Goal: Transaction & Acquisition: Purchase product/service

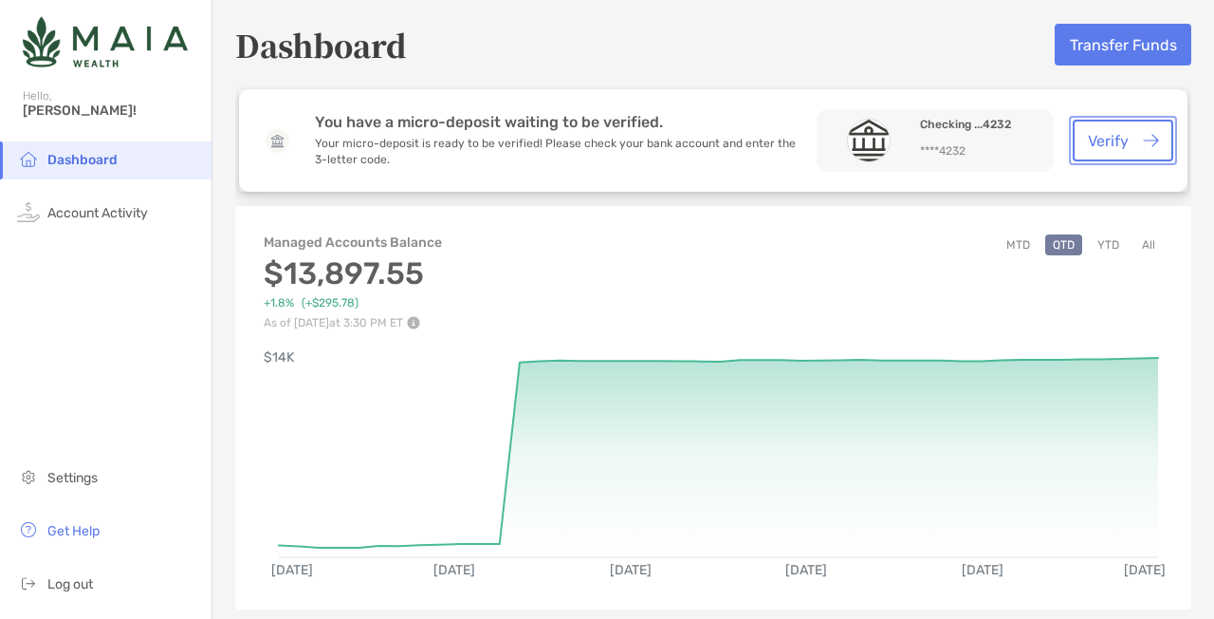
click at [1109, 148] on button "Verify" at bounding box center [1123, 141] width 101 height 42
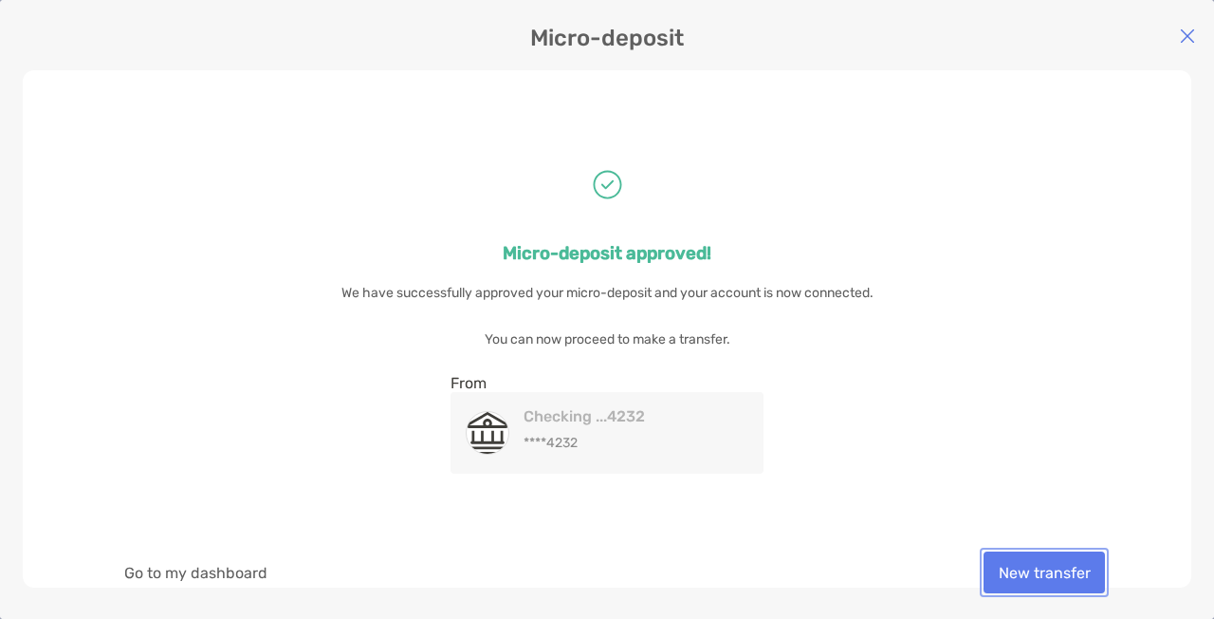
click at [1064, 564] on button "New transfer" at bounding box center [1044, 572] width 121 height 42
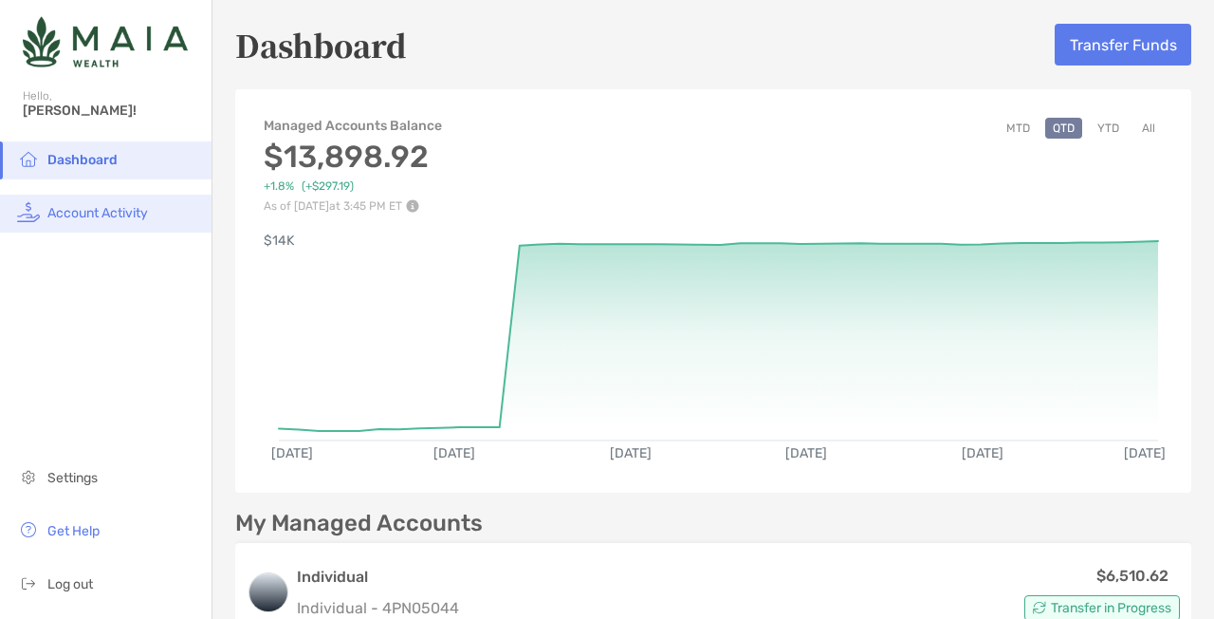
click at [89, 213] on span "Account Activity" at bounding box center [97, 213] width 101 height 16
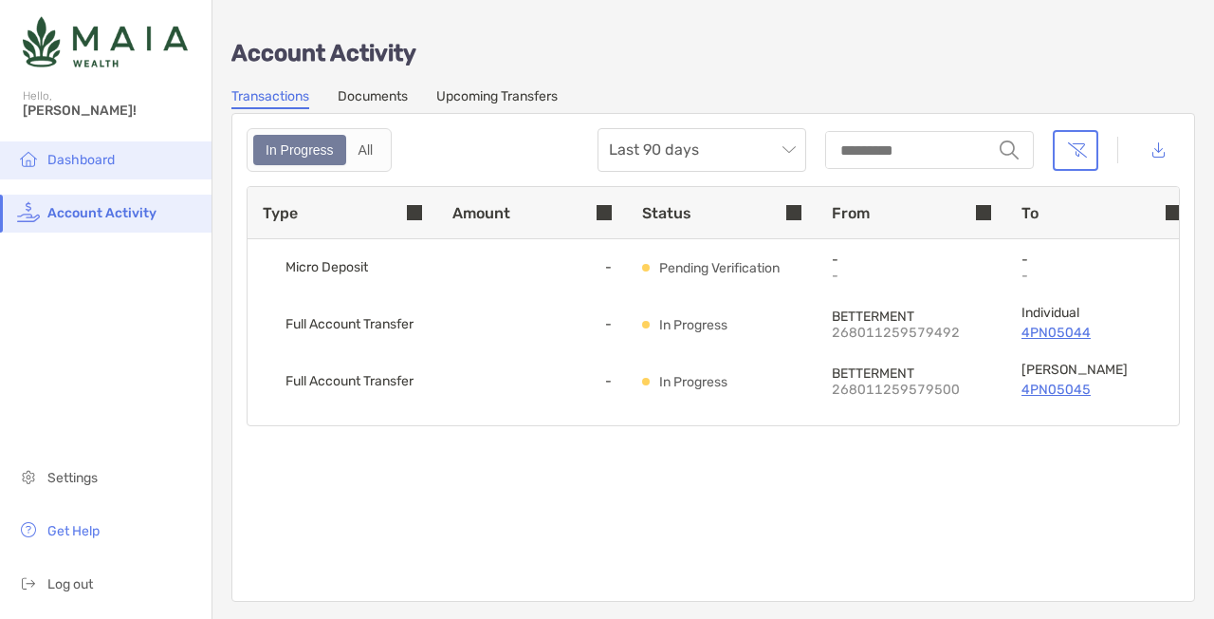
click at [113, 162] on span "Dashboard" at bounding box center [80, 160] width 67 height 16
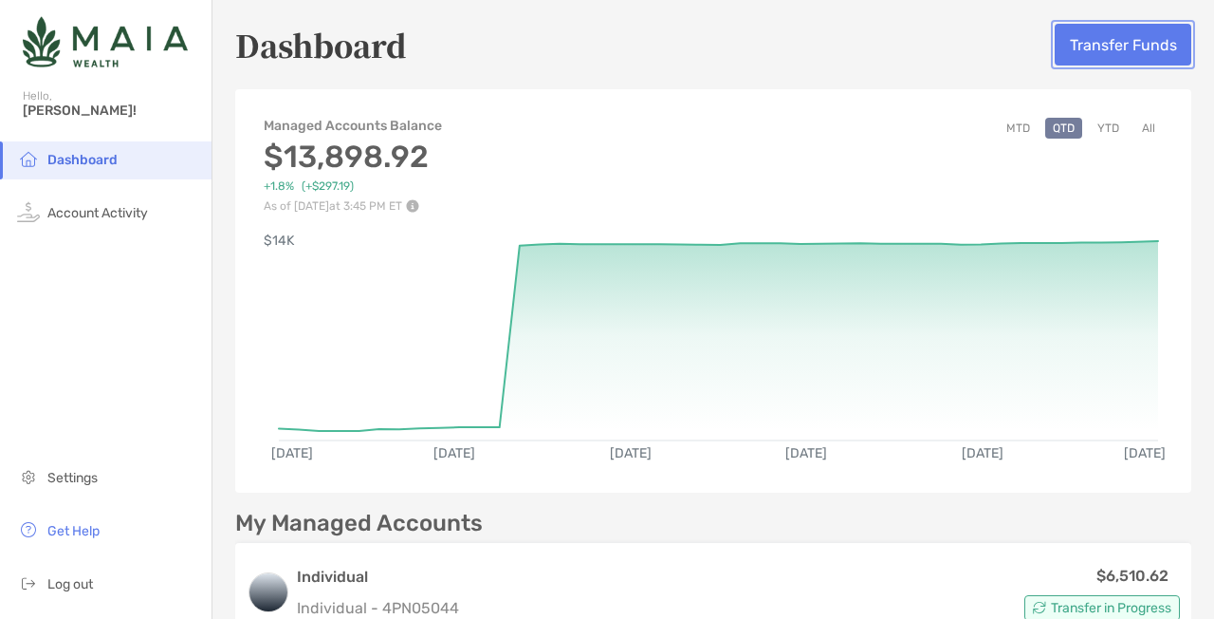
click at [1117, 30] on button "Transfer Funds" at bounding box center [1123, 45] width 137 height 42
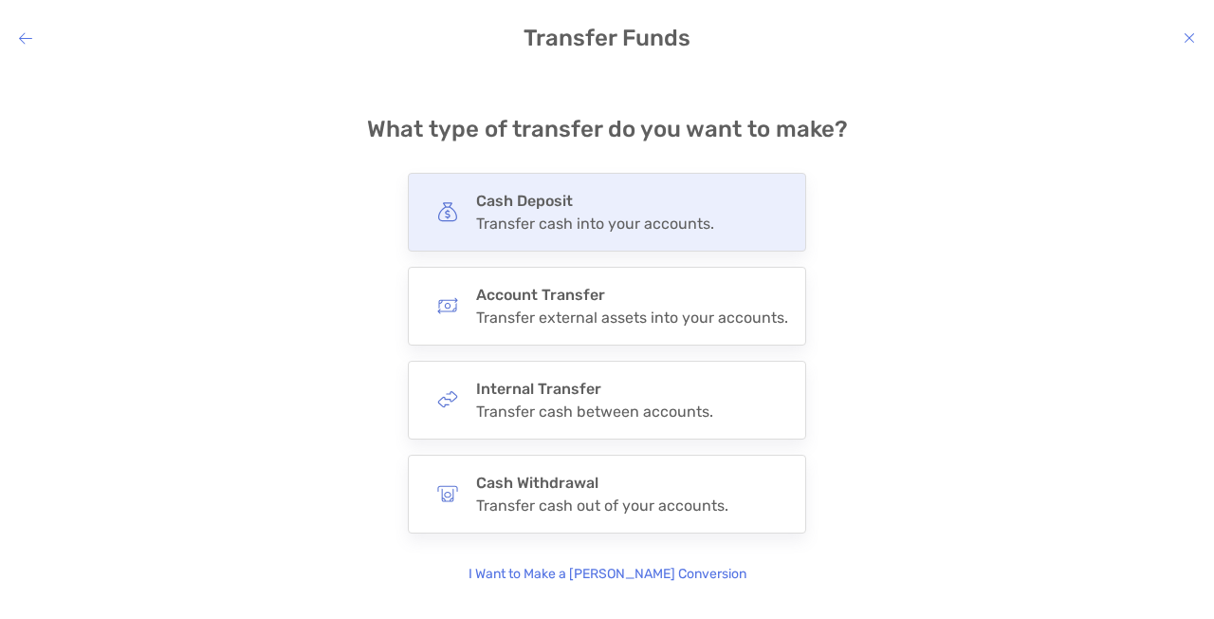
click at [688, 192] on h4 "Cash Deposit" at bounding box center [595, 201] width 238 height 18
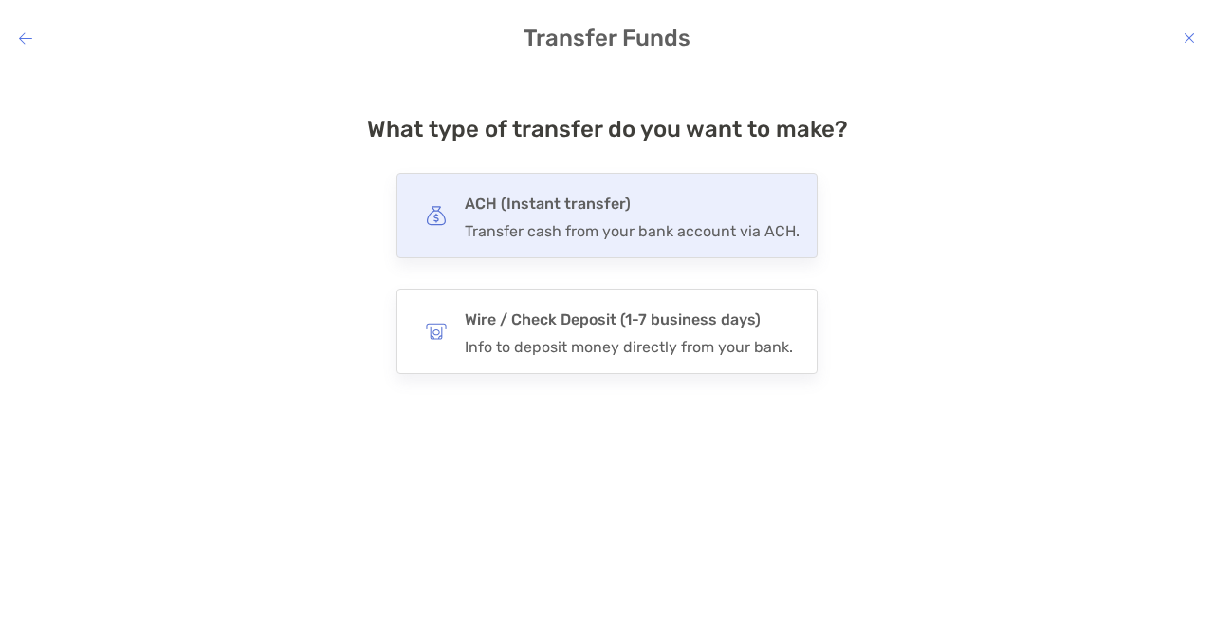
click at [572, 240] on div "Transfer cash from your bank account via ACH." at bounding box center [632, 231] width 335 height 18
click at [0, 0] on input "***" at bounding box center [0, 0] width 0 height 0
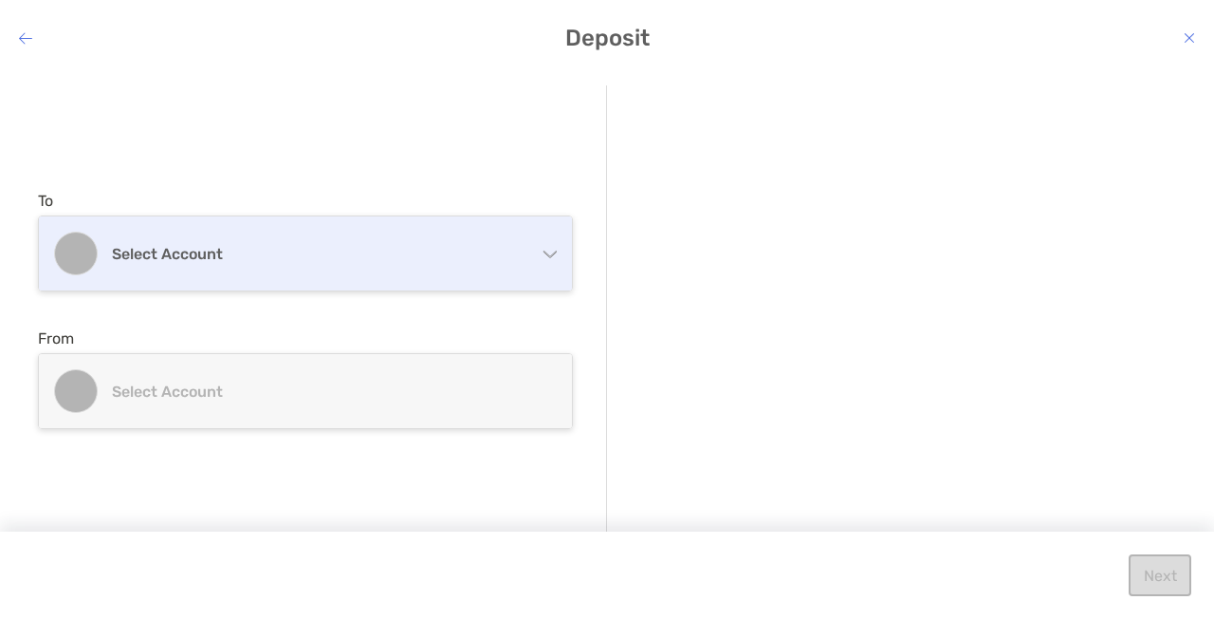
click at [416, 245] on h4 "Select account" at bounding box center [317, 254] width 410 height 18
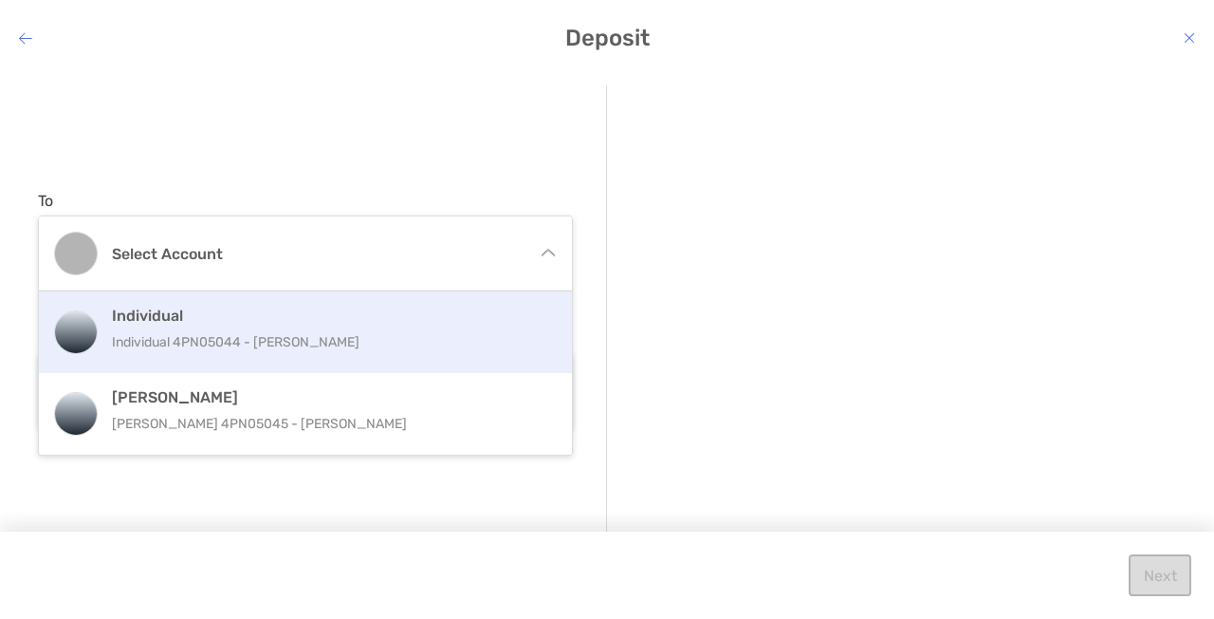
click at [384, 310] on h4 "Individual" at bounding box center [326, 315] width 428 height 18
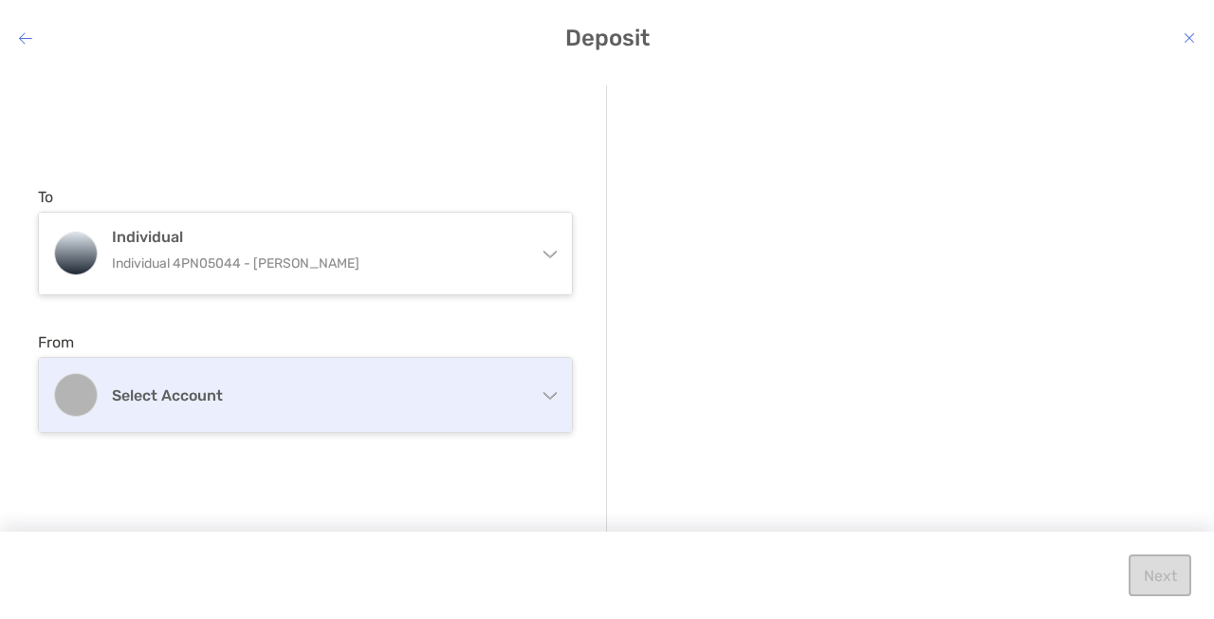
click at [364, 381] on div "Select account" at bounding box center [305, 395] width 533 height 74
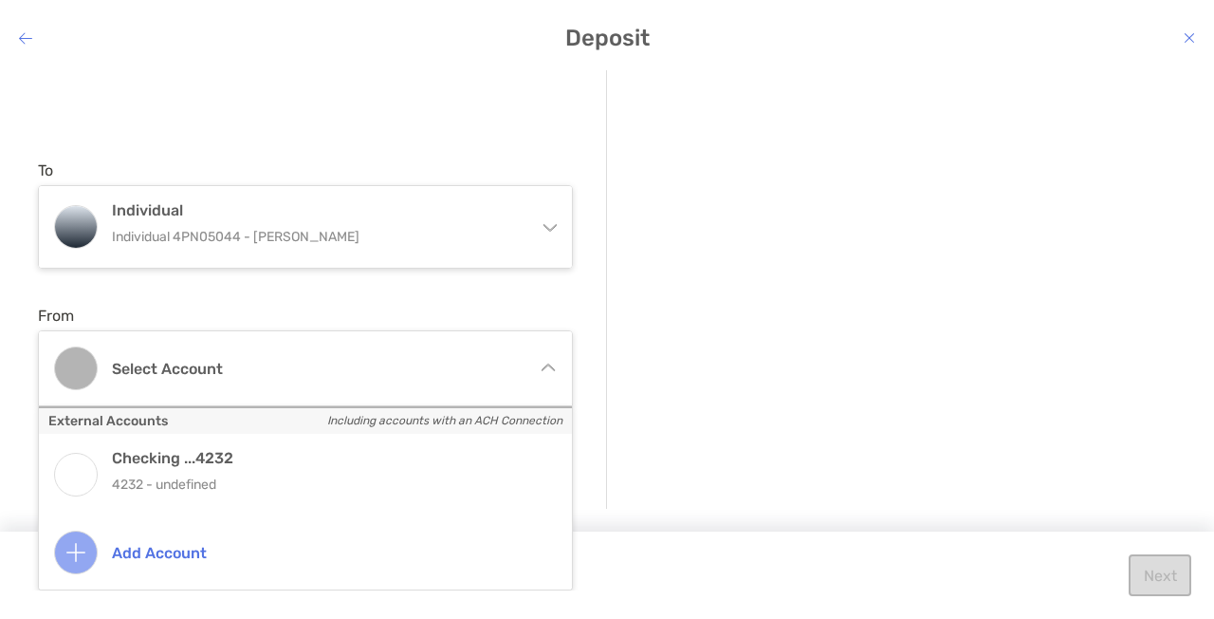
scroll to position [131, 0]
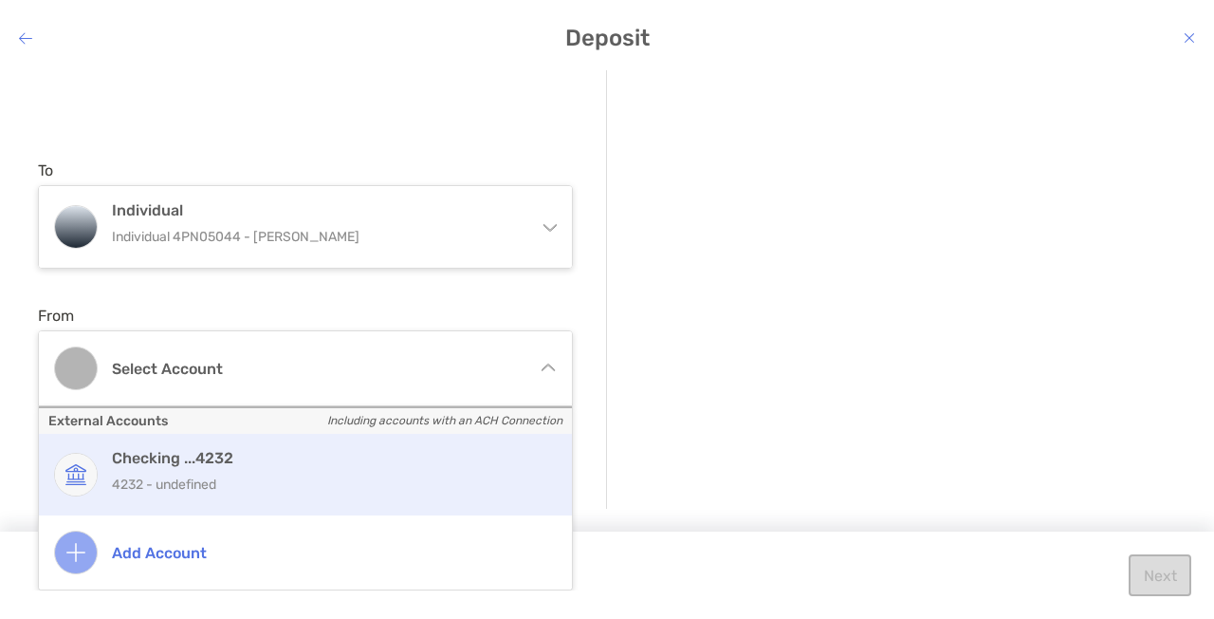
click at [419, 472] on p "4232 - undefined" at bounding box center [326, 484] width 428 height 24
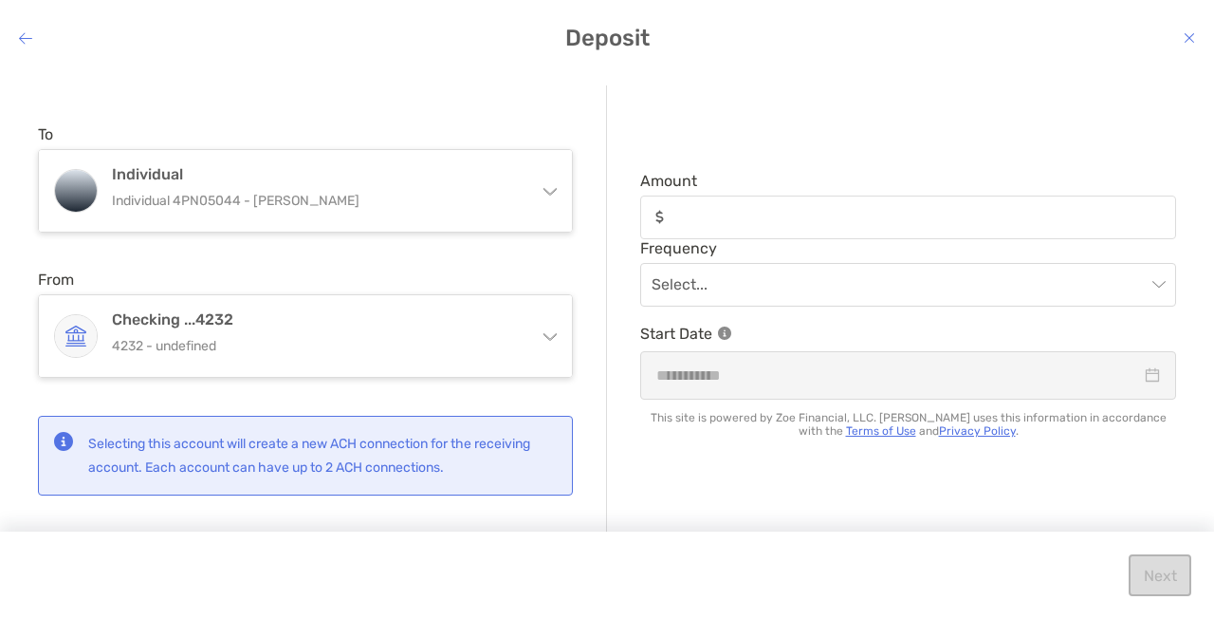
scroll to position [0, 0]
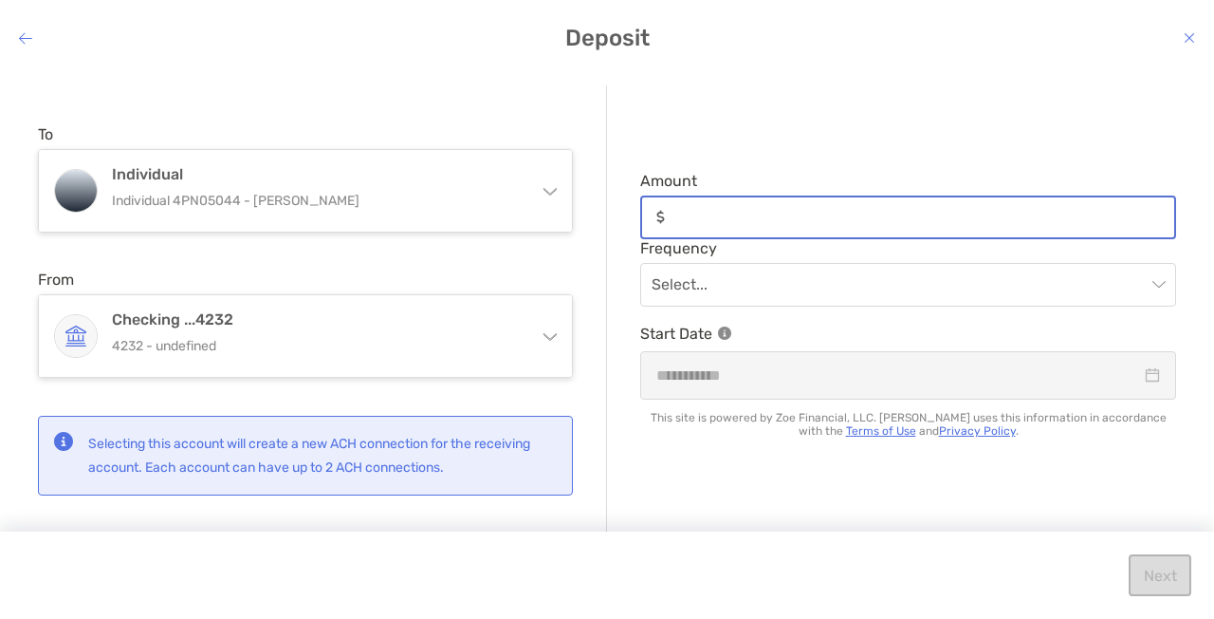
click at [803, 214] on input "Amount" at bounding box center [924, 217] width 502 height 16
type input "***"
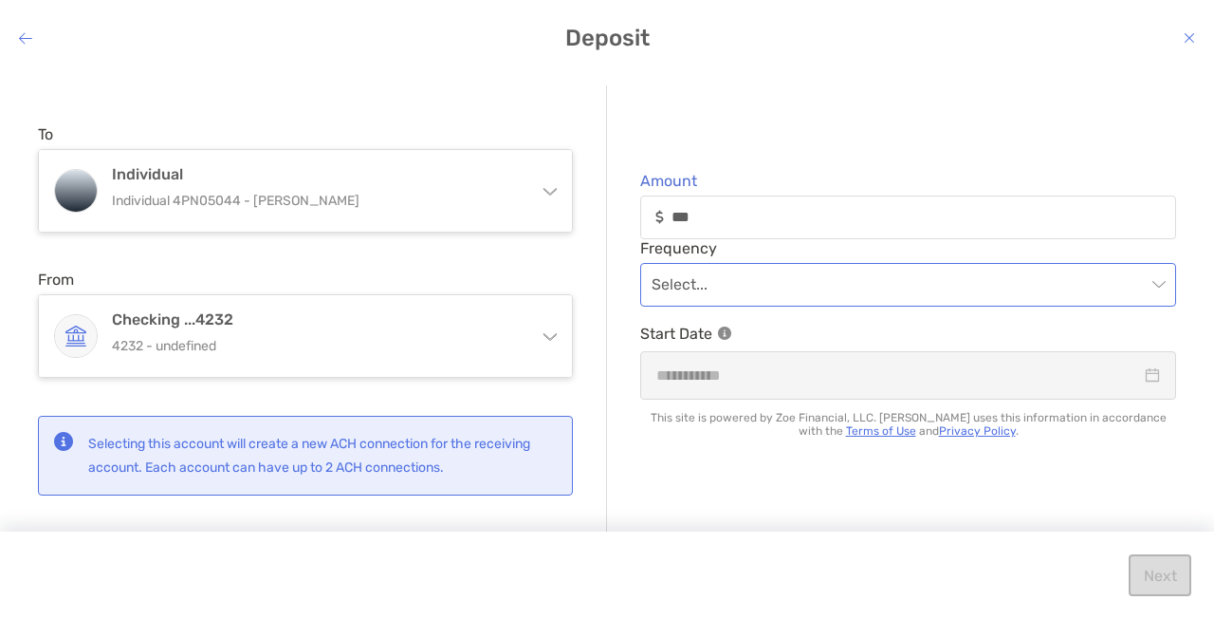
click at [774, 288] on input "modal" at bounding box center [899, 285] width 494 height 42
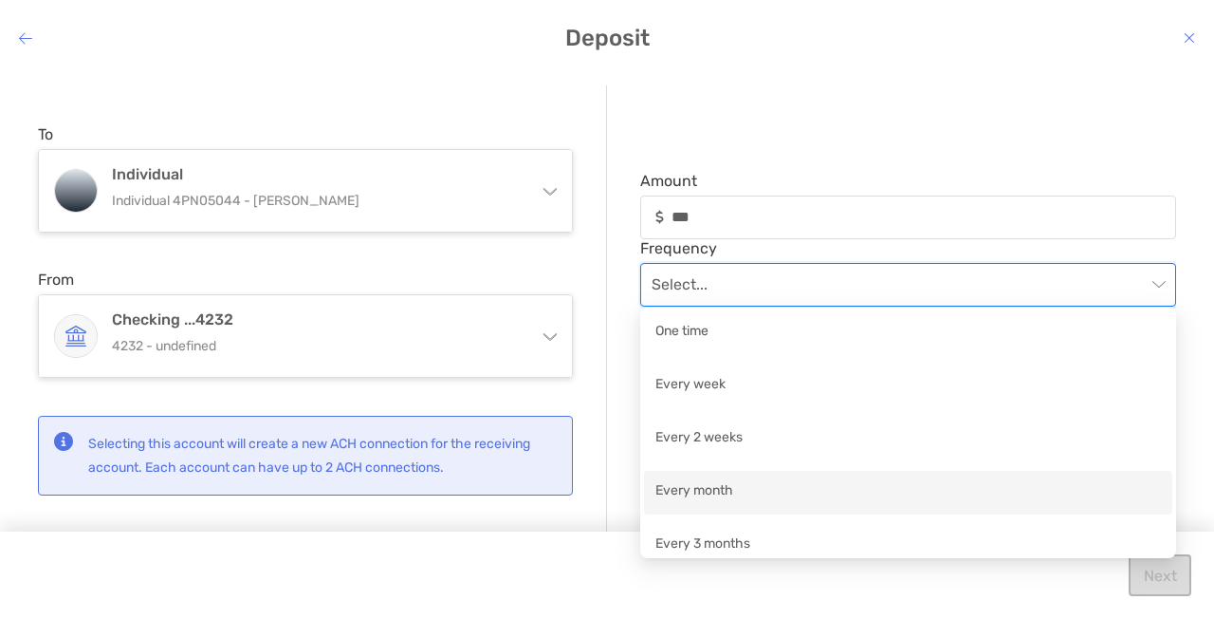
click at [727, 508] on div "Every month" at bounding box center [908, 493] width 528 height 44
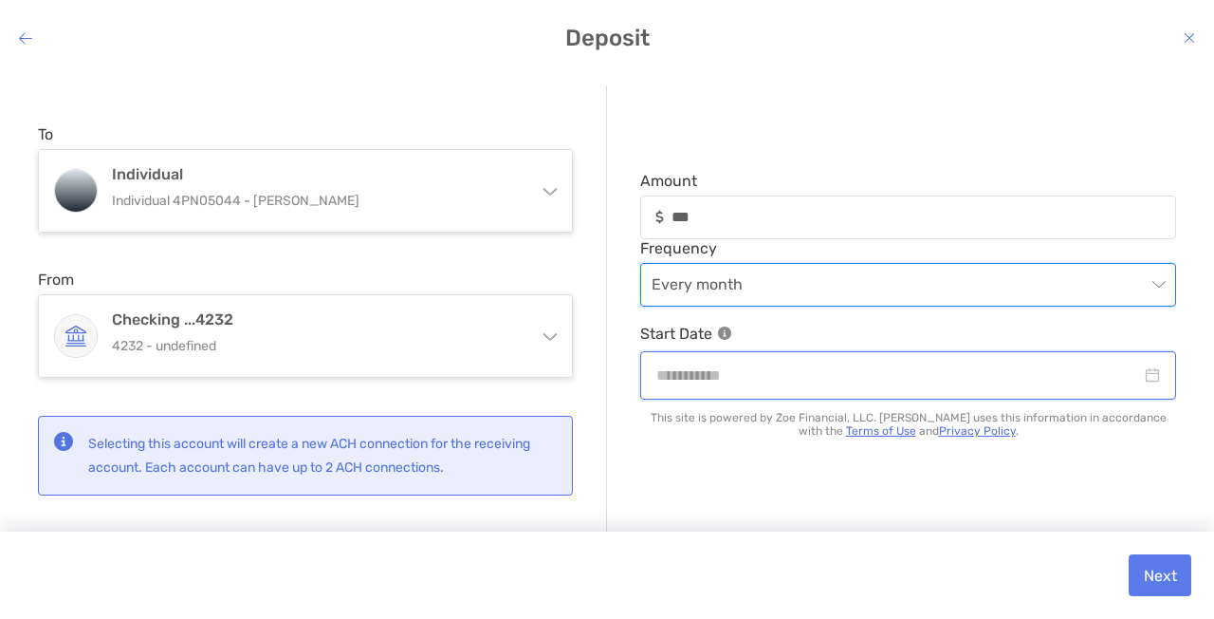
click at [841, 365] on input "modal" at bounding box center [898, 375] width 485 height 24
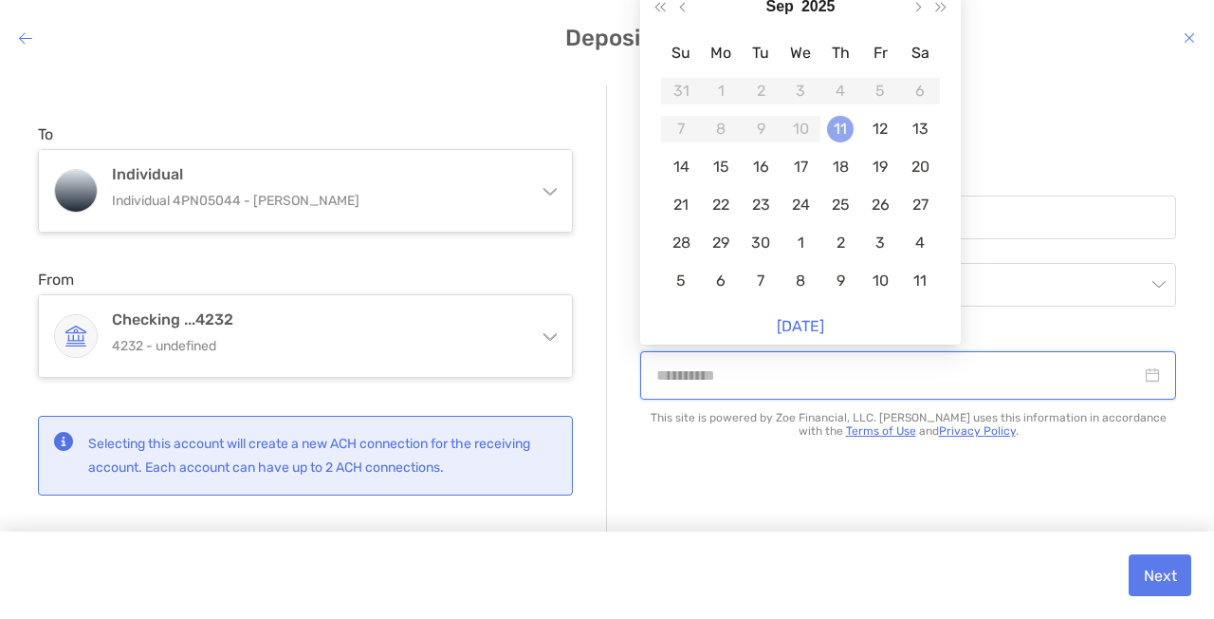
type input "**********"
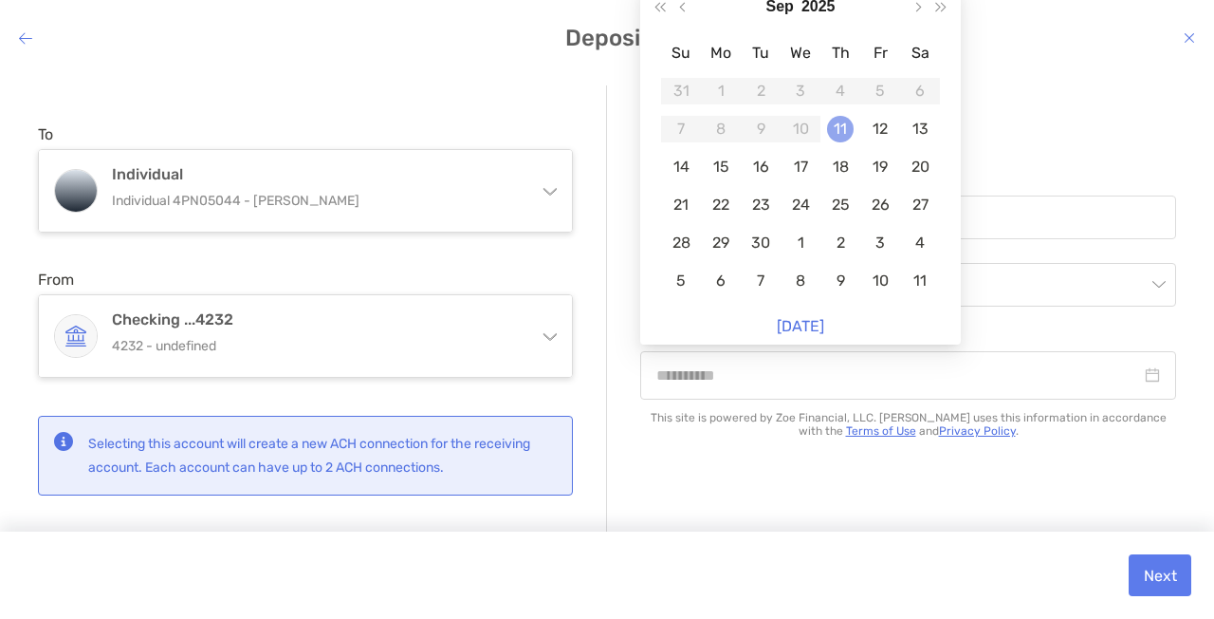
click at [838, 131] on div "11" at bounding box center [840, 129] width 27 height 27
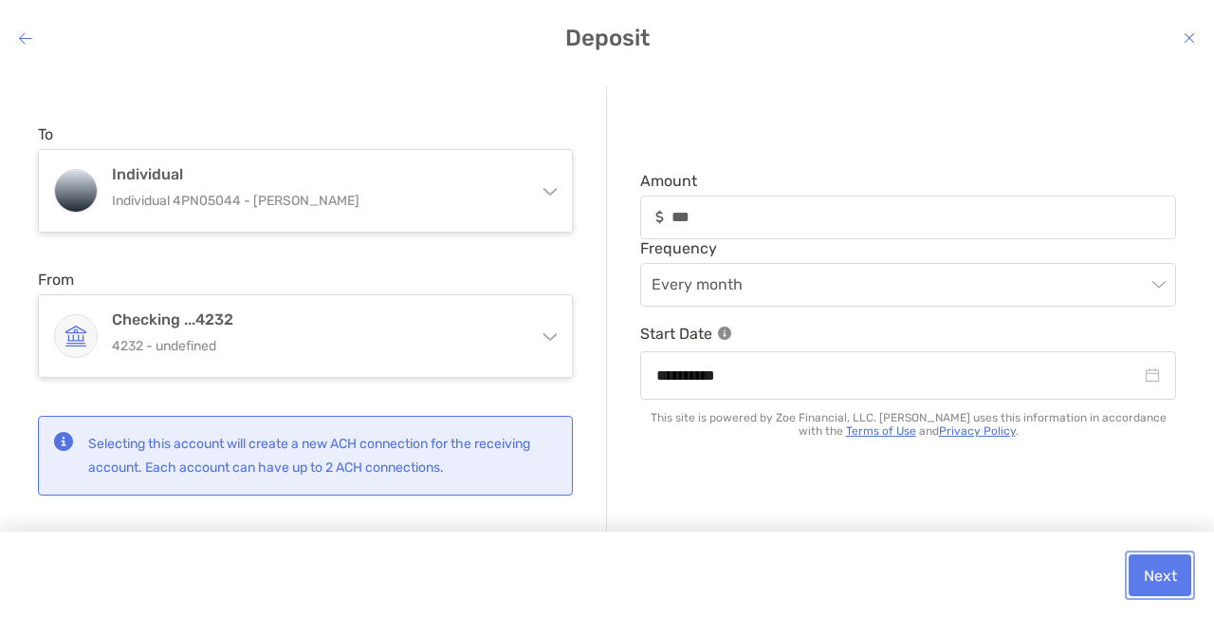
click at [1173, 554] on button "Next" at bounding box center [1160, 575] width 63 height 42
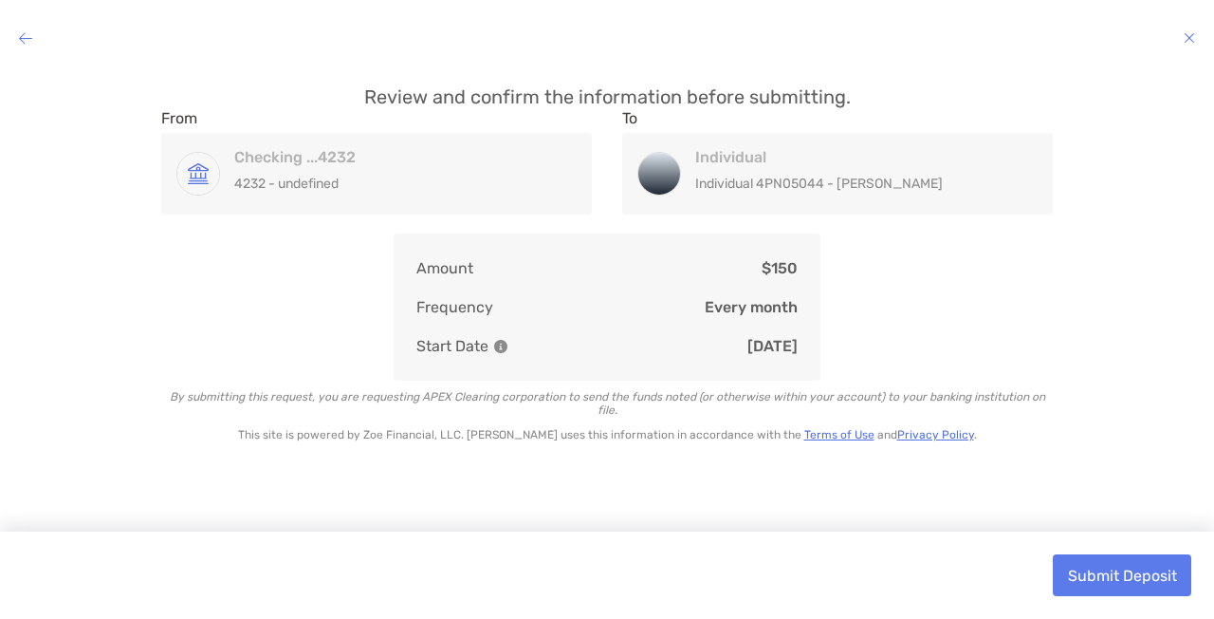
click at [28, 46] on icon "modal" at bounding box center [25, 37] width 13 height 15
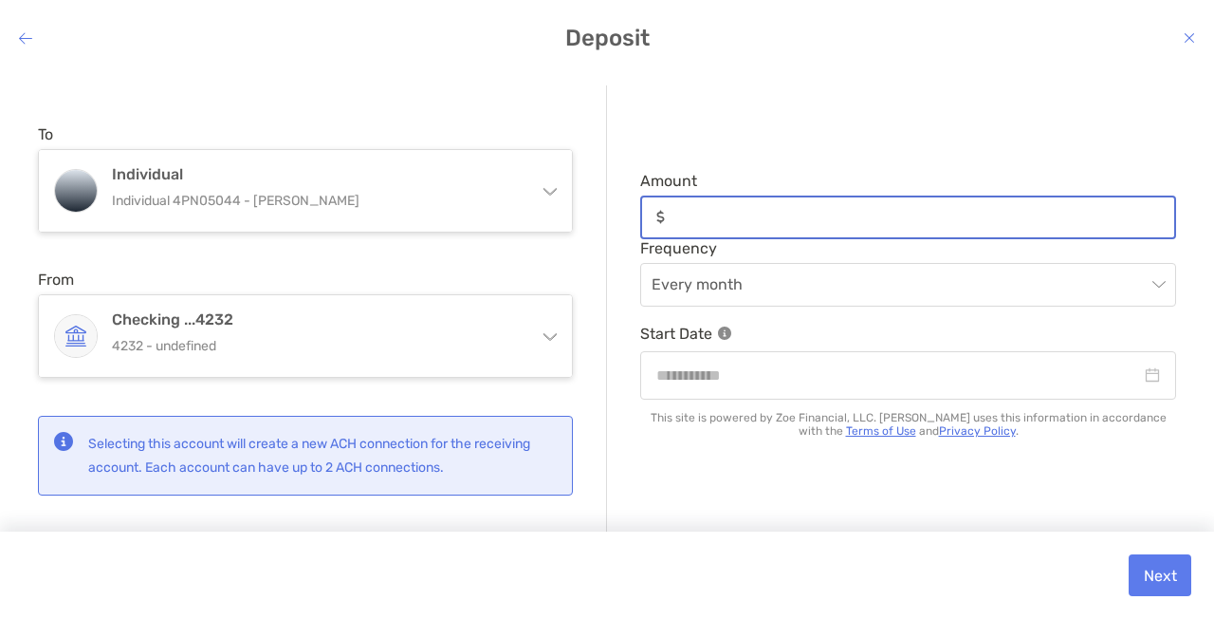
click at [708, 220] on input "Amount" at bounding box center [924, 217] width 502 height 16
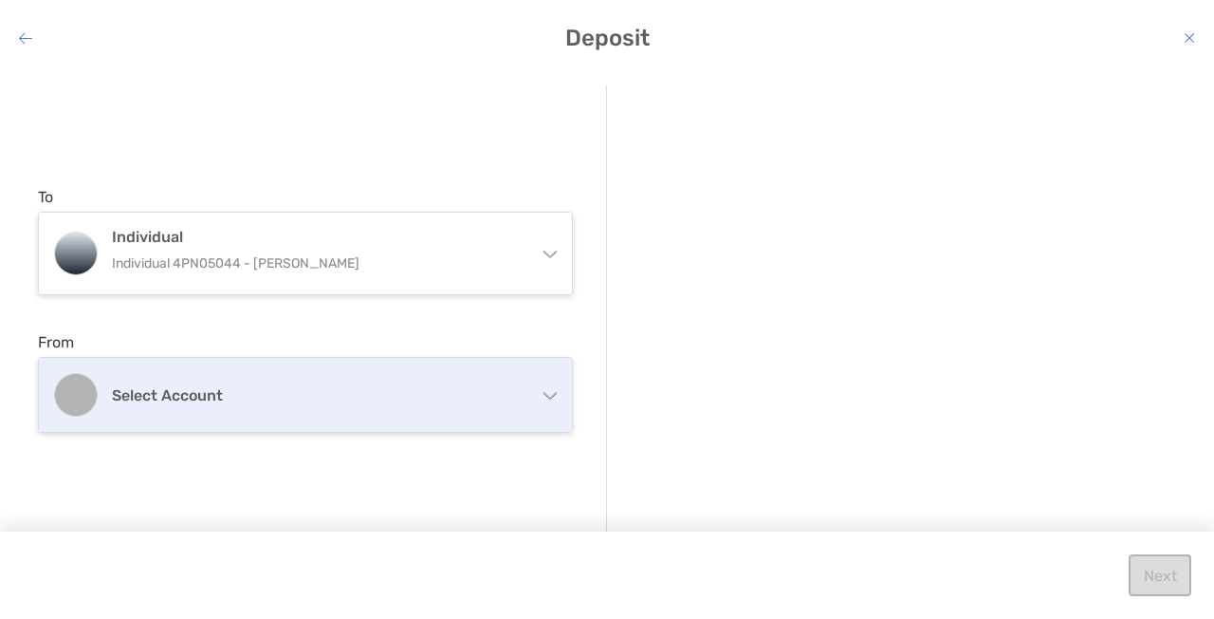
click at [454, 407] on div "Select account" at bounding box center [305, 395] width 533 height 74
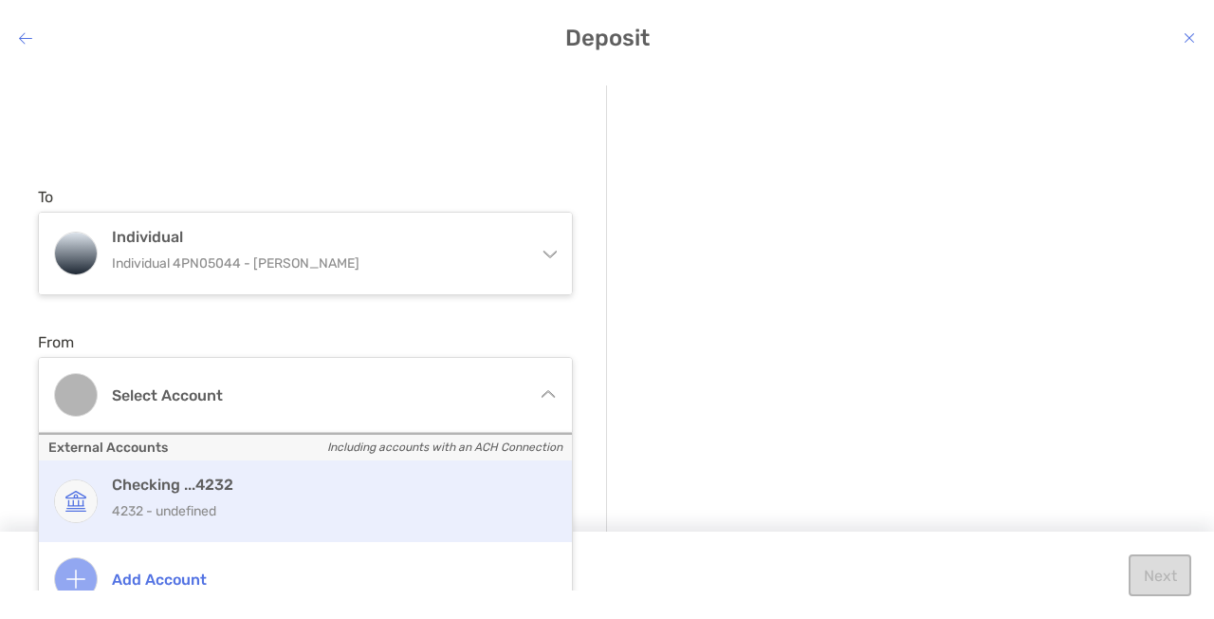
click at [408, 467] on div "Checking ...4232 4232 - undefined" at bounding box center [305, 501] width 533 height 82
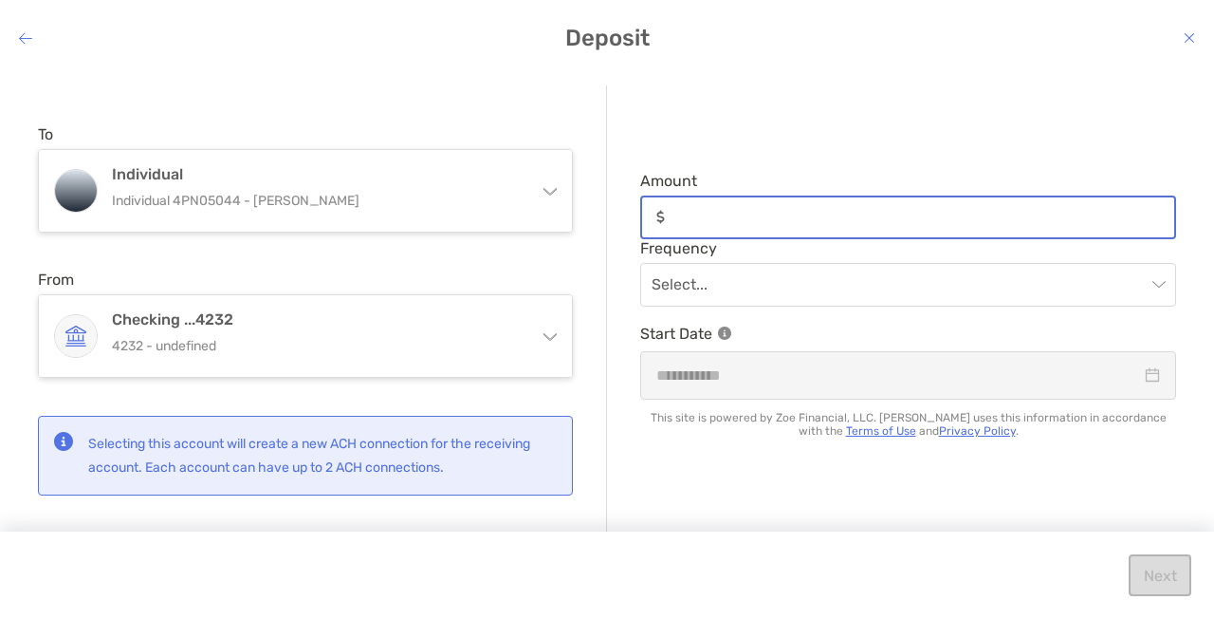
click at [724, 210] on input "Amount" at bounding box center [924, 217] width 502 height 16
type input "***"
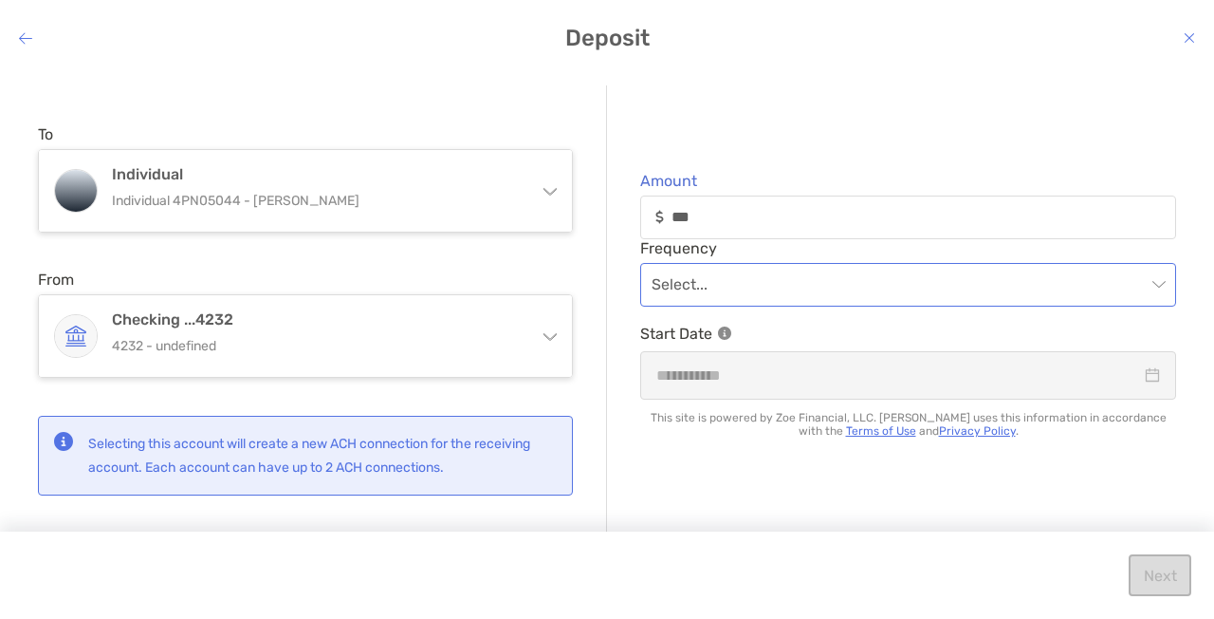
click at [771, 287] on input "modal" at bounding box center [899, 285] width 494 height 42
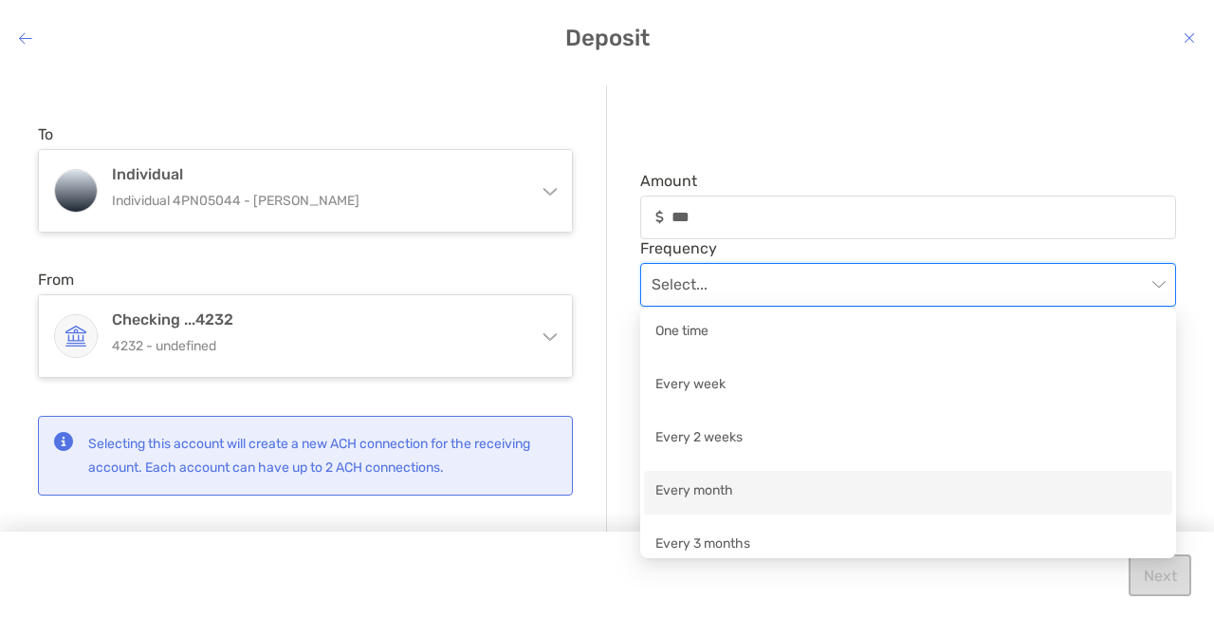
click at [750, 503] on div "Every month" at bounding box center [909, 492] width 506 height 24
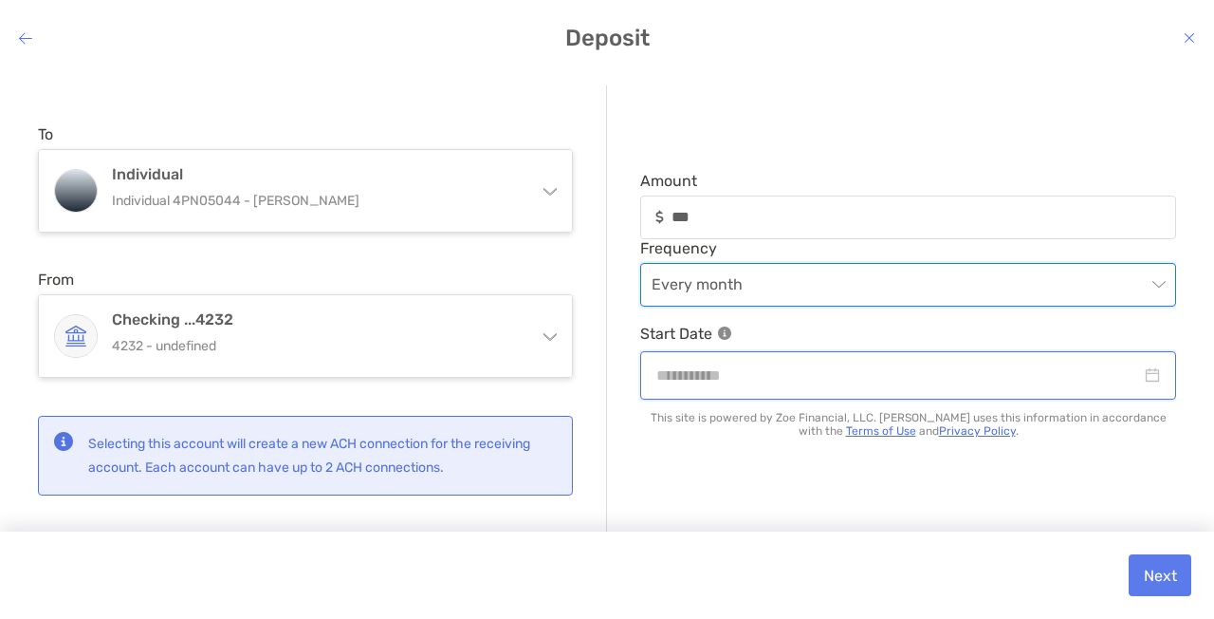
click at [982, 382] on input "modal" at bounding box center [898, 375] width 485 height 24
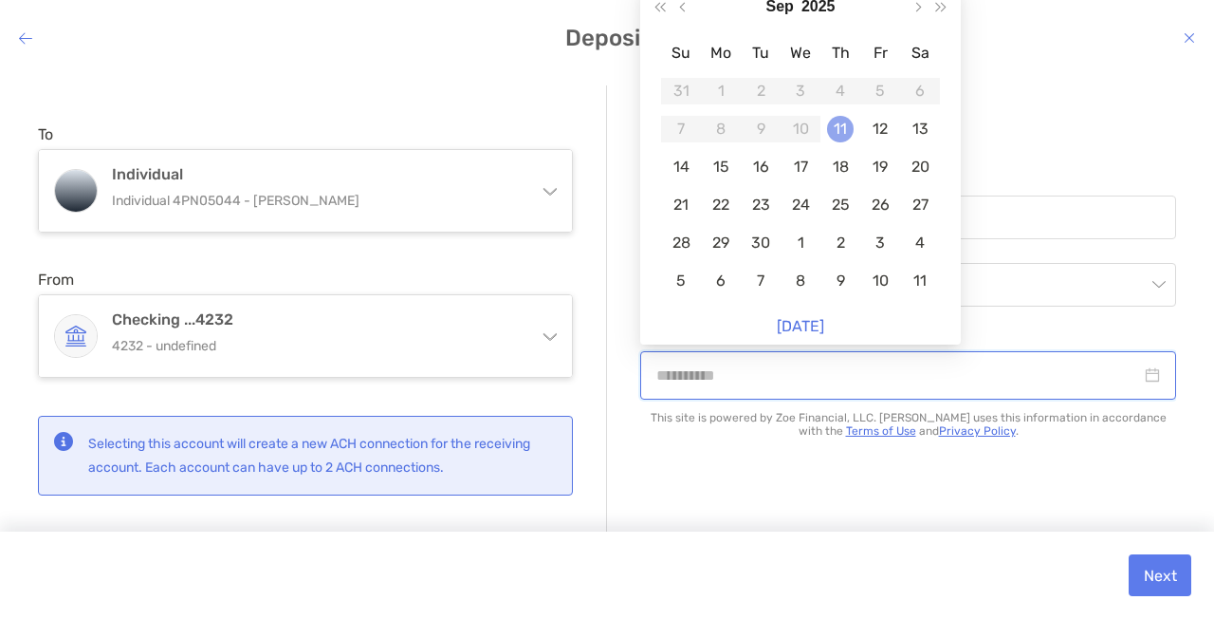
type input "**********"
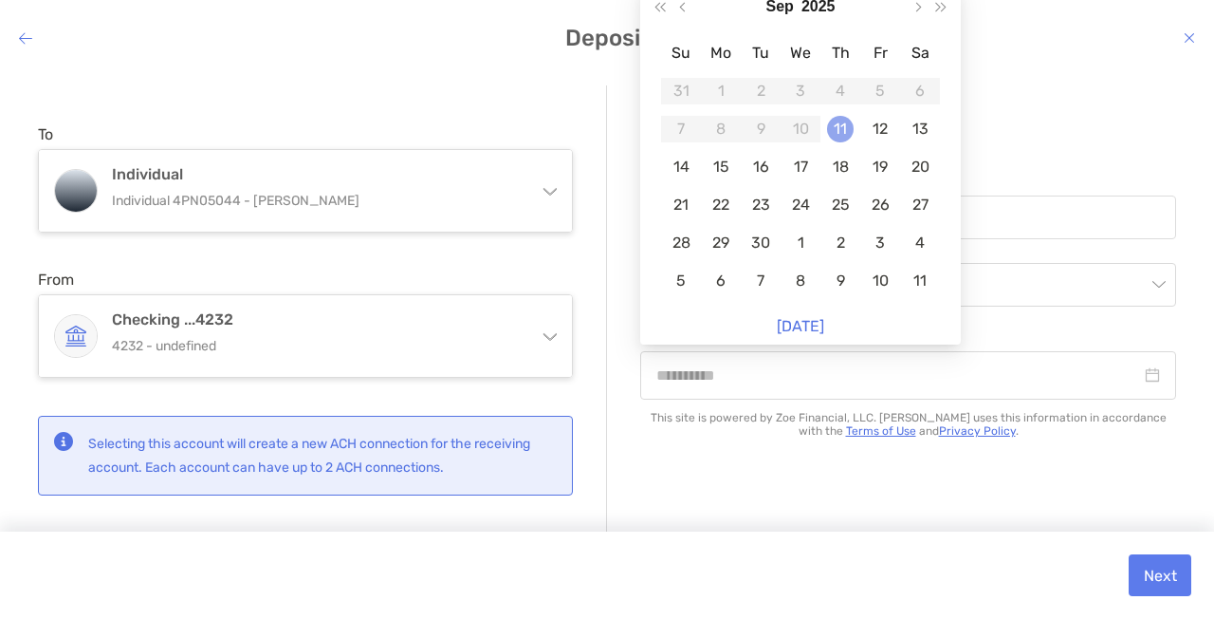
click at [841, 131] on div "11" at bounding box center [840, 129] width 27 height 27
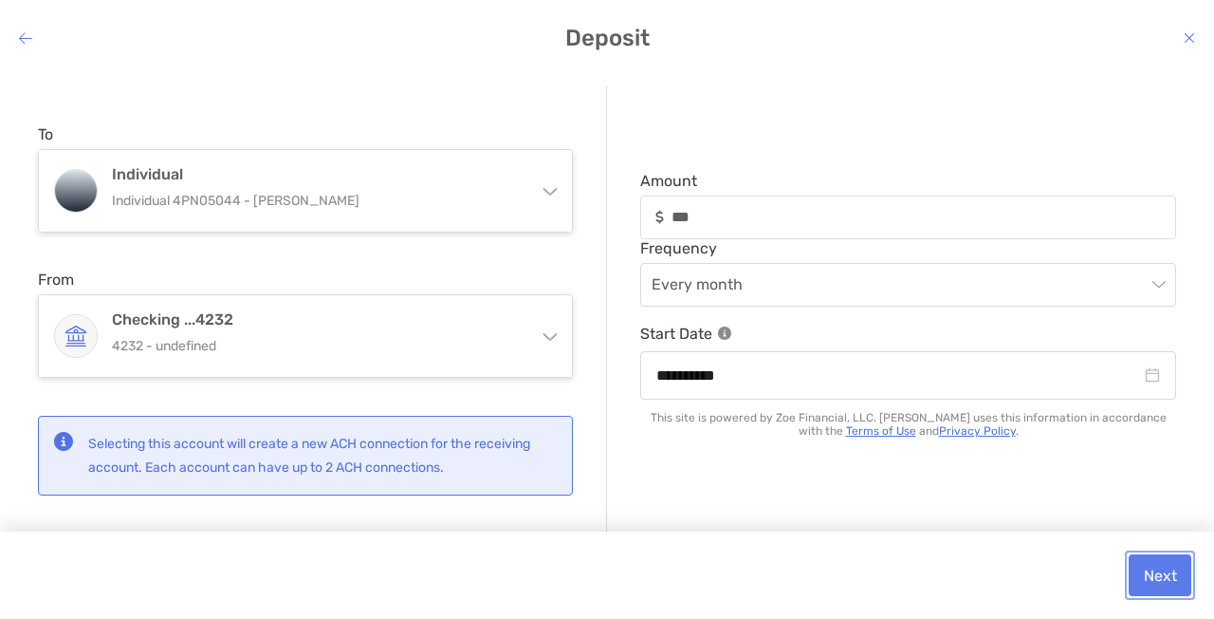
click at [1185, 554] on button "Next" at bounding box center [1160, 575] width 63 height 42
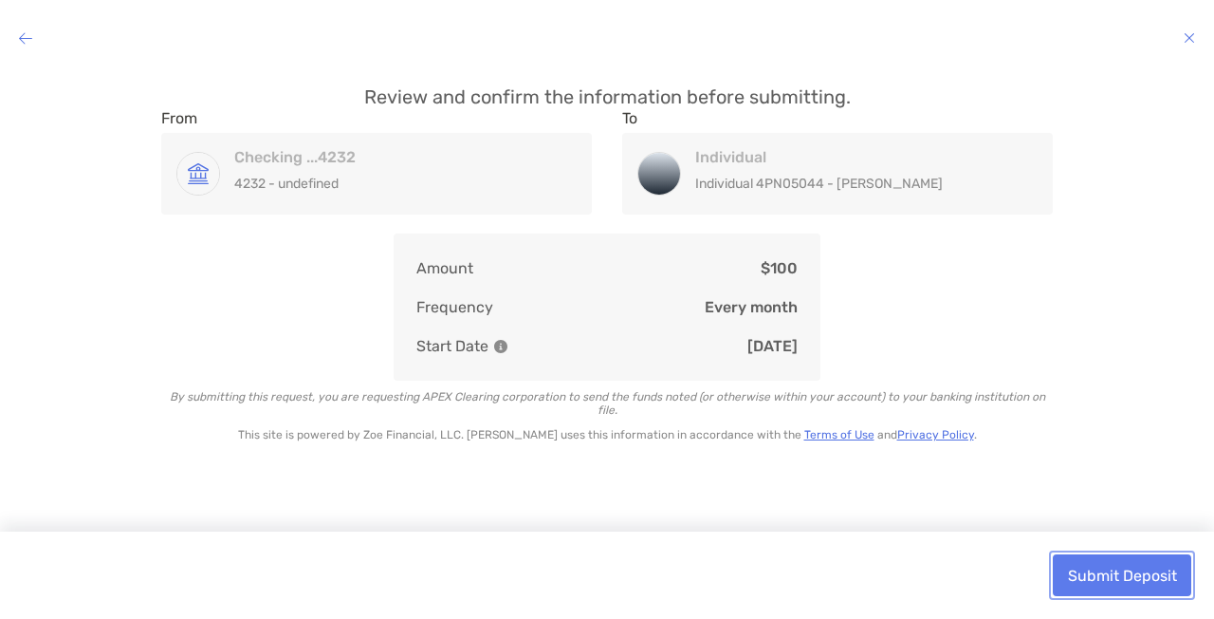
click at [1116, 554] on button "Submit Deposit" at bounding box center [1122, 575] width 139 height 42
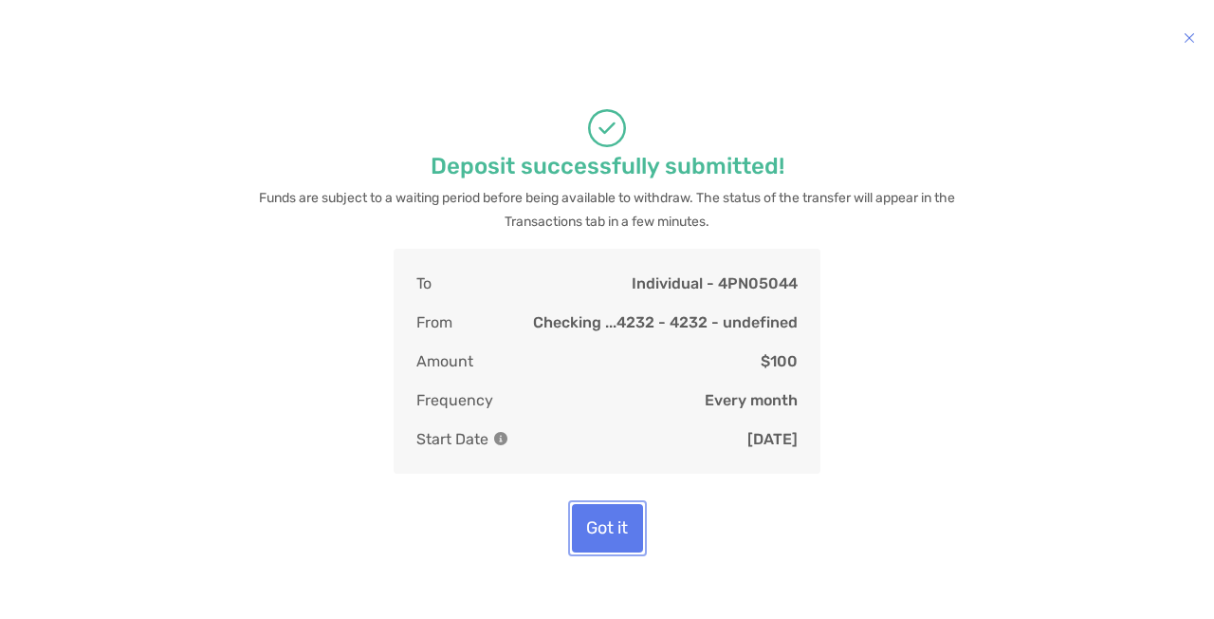
scroll to position [15, 0]
click at [616, 504] on button "Got it" at bounding box center [607, 528] width 71 height 48
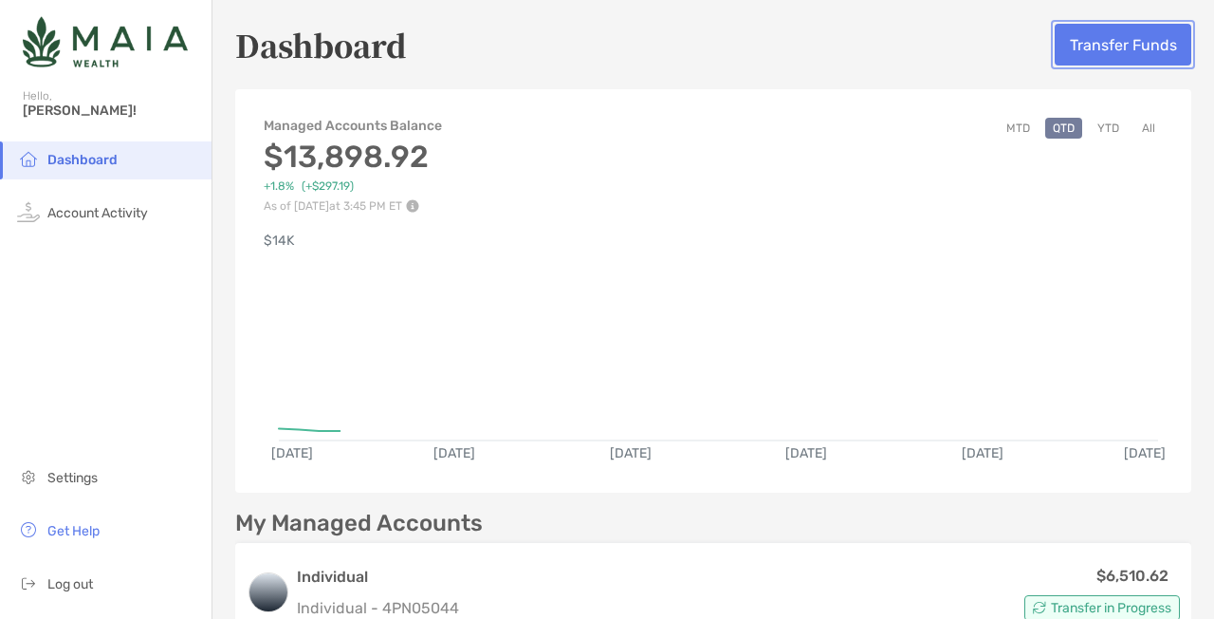
click at [1071, 63] on button "Transfer Funds" at bounding box center [1123, 45] width 137 height 42
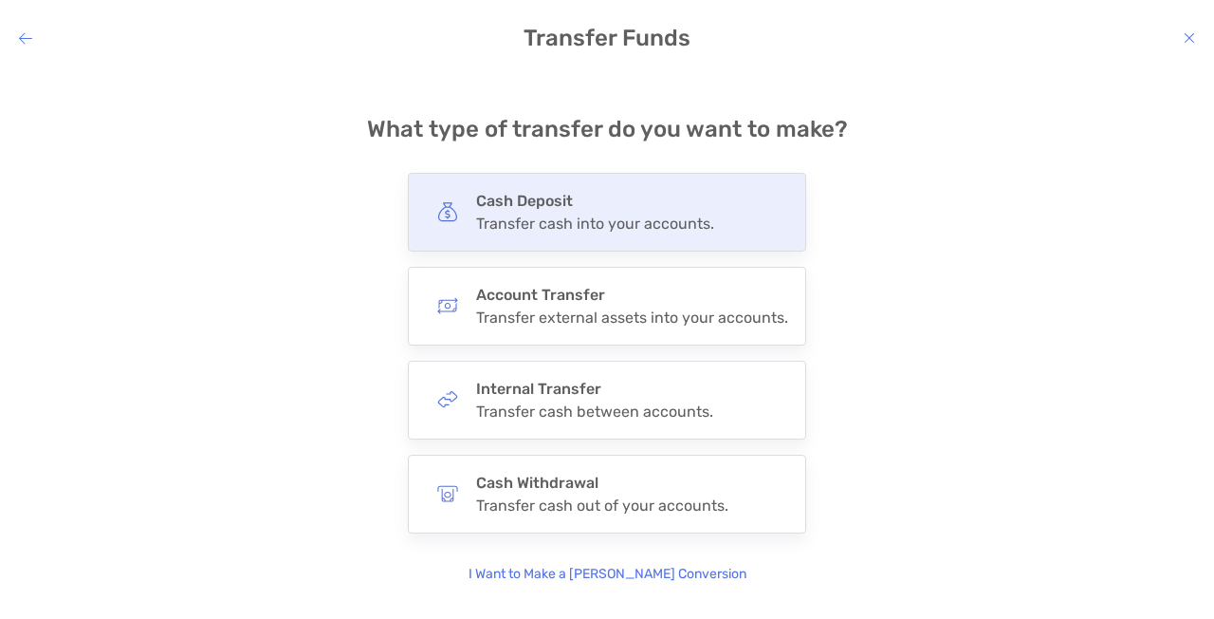
click at [477, 214] on div "Transfer cash into your accounts." at bounding box center [595, 223] width 238 height 18
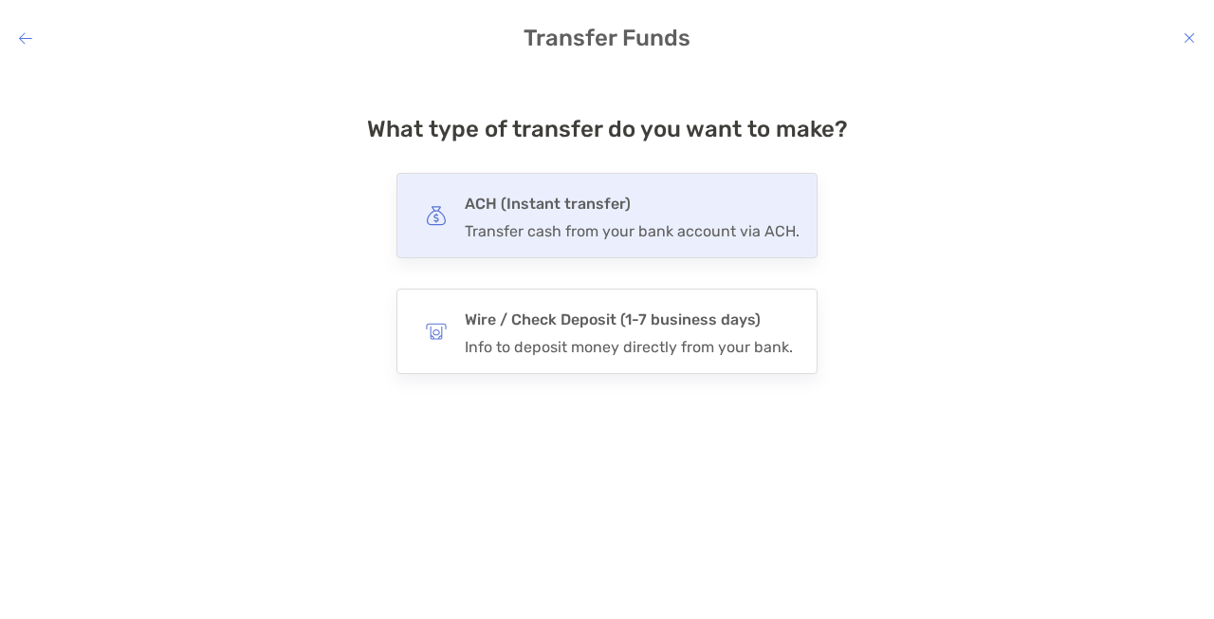
click at [506, 258] on div "ACH (Instant transfer) Transfer cash from your bank account via ACH." at bounding box center [607, 215] width 421 height 85
click at [0, 0] on input "***" at bounding box center [0, 0] width 0 height 0
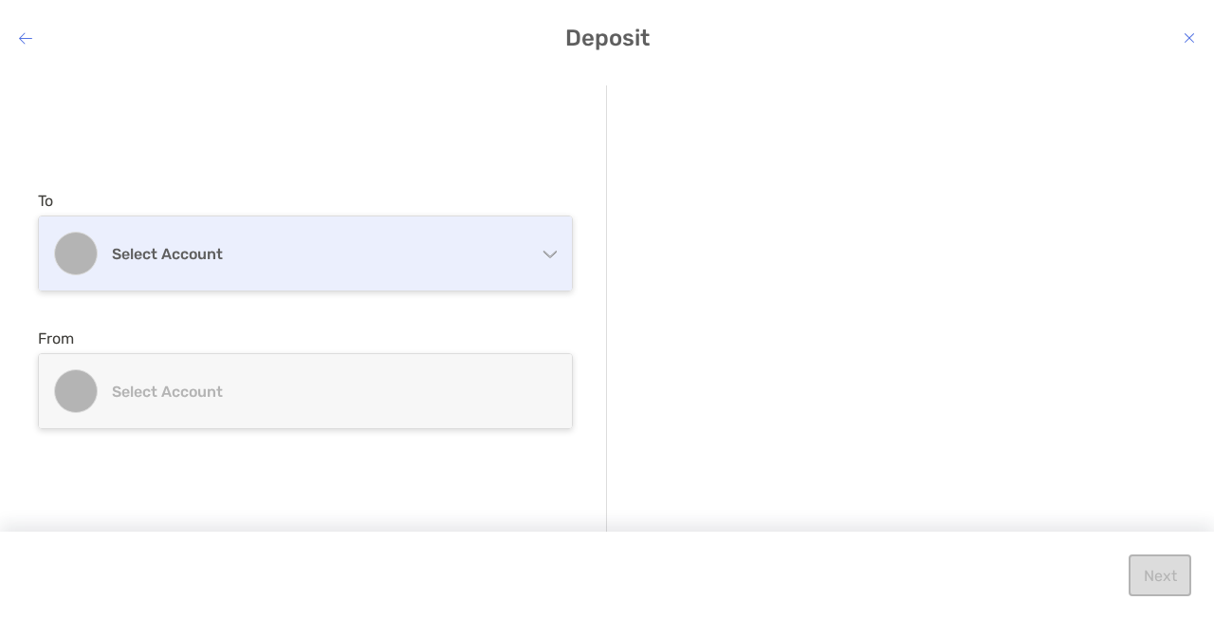
click at [301, 235] on div "Select account" at bounding box center [305, 253] width 533 height 74
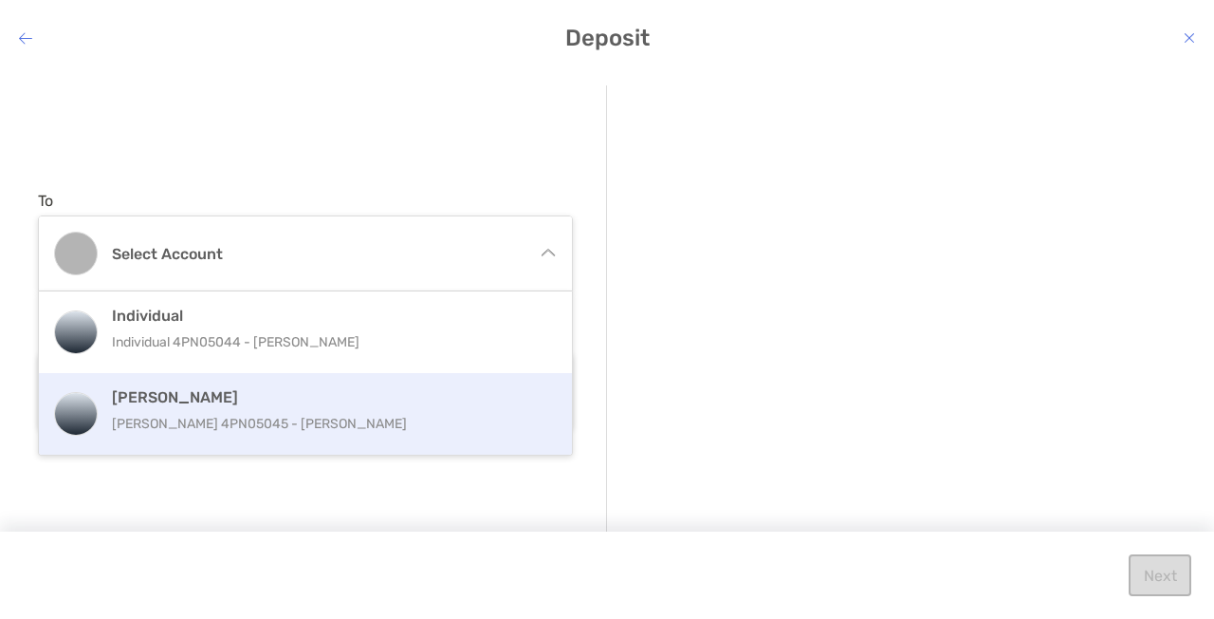
click at [356, 412] on p "[PERSON_NAME] 4PN05045 - [PERSON_NAME]" at bounding box center [326, 424] width 428 height 24
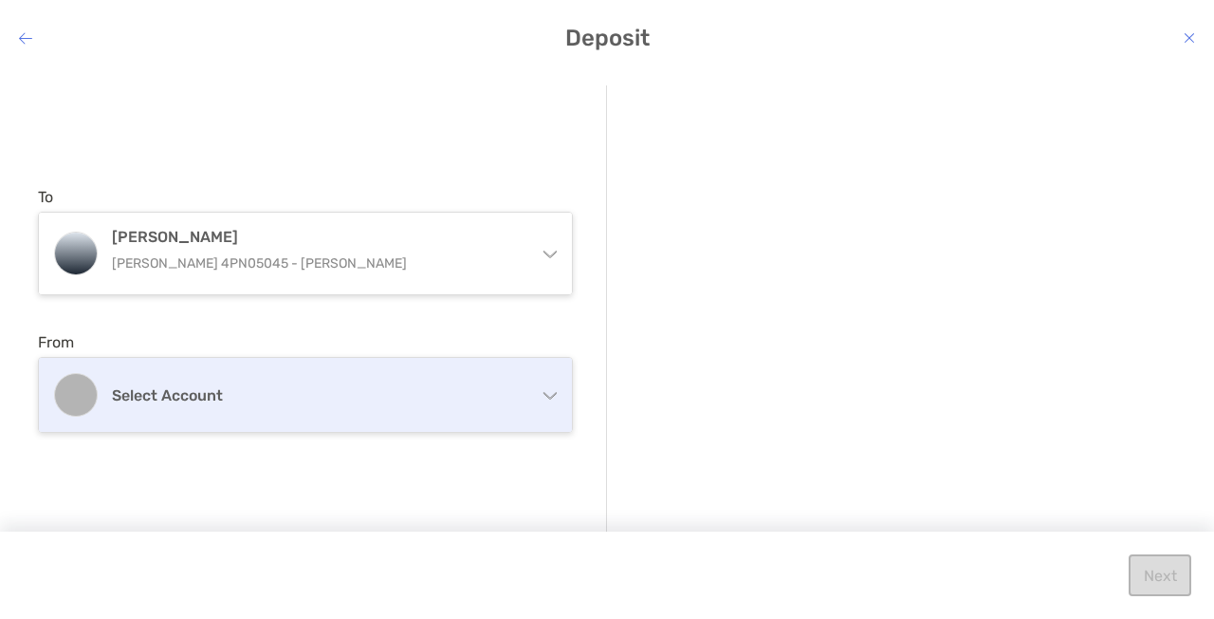
click at [349, 392] on h4 "Select account" at bounding box center [317, 395] width 410 height 18
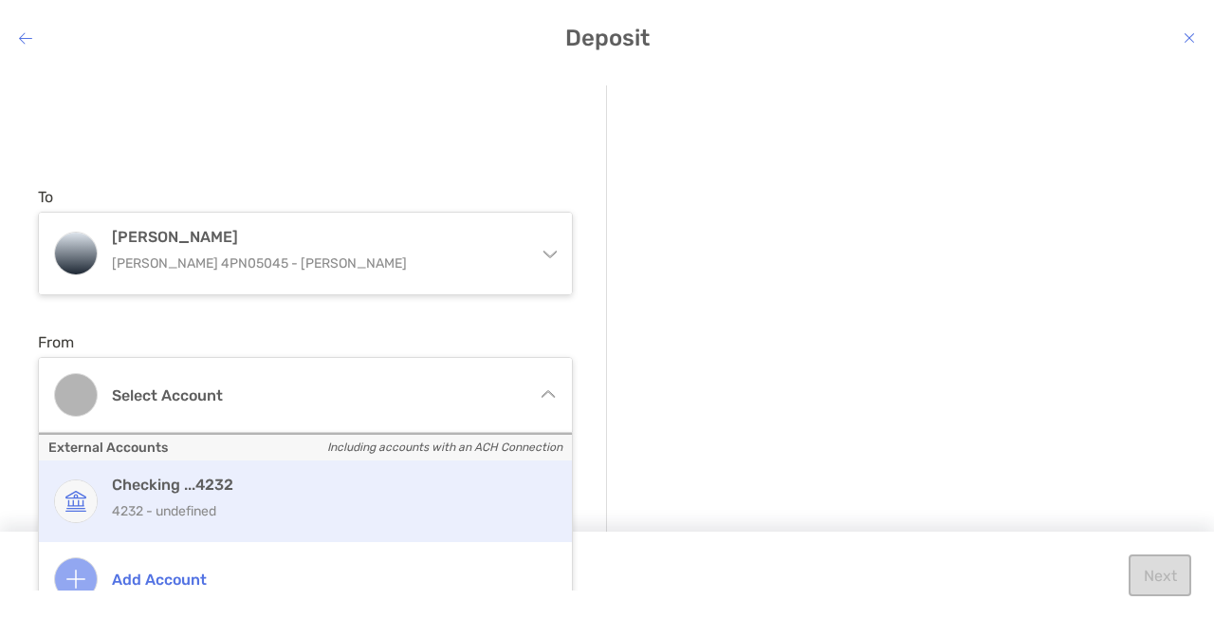
click at [349, 464] on div "Checking ...4232 4232 - undefined" at bounding box center [305, 501] width 533 height 82
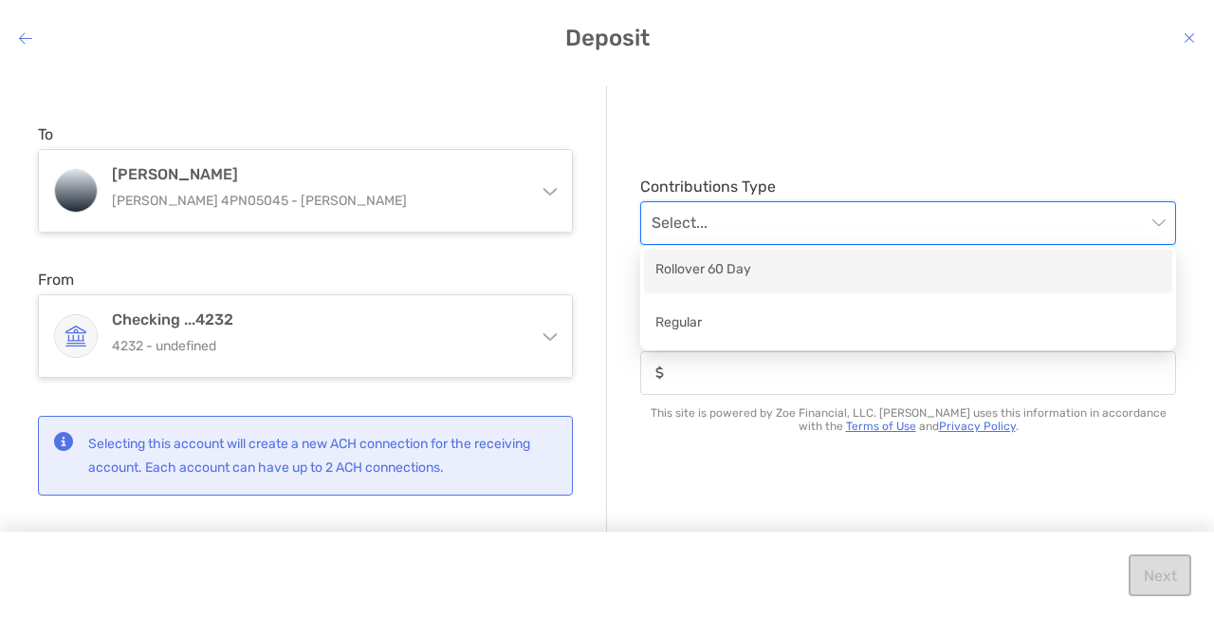
click at [772, 222] on input "modal" at bounding box center [899, 223] width 494 height 42
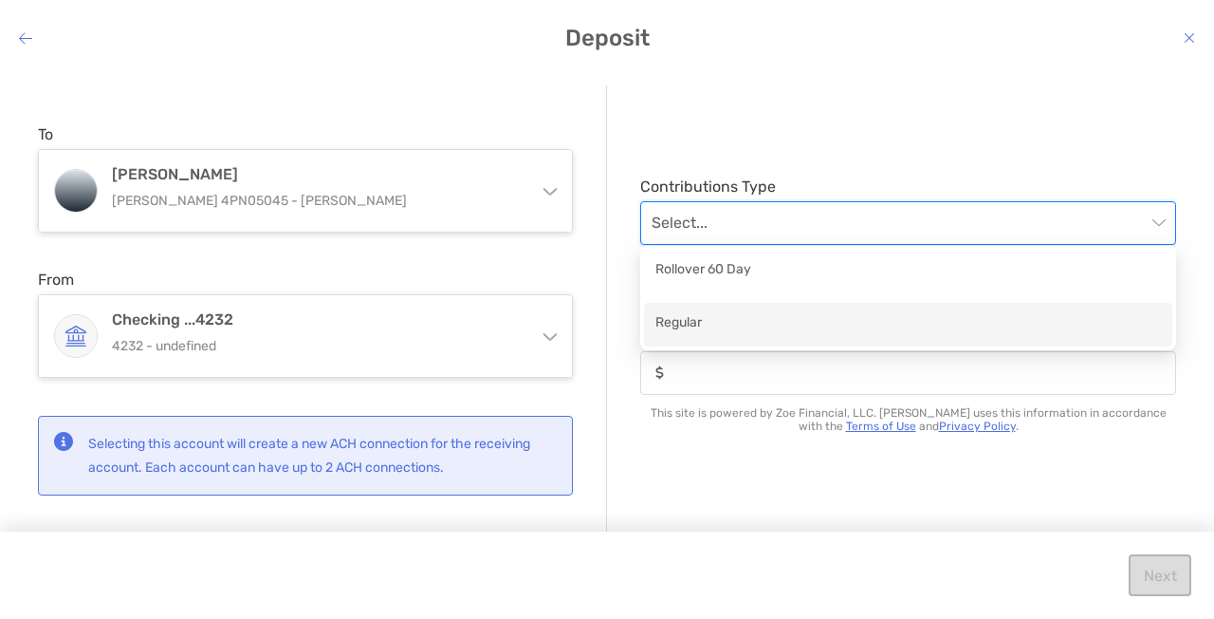
click at [709, 314] on div "Regular" at bounding box center [909, 324] width 506 height 24
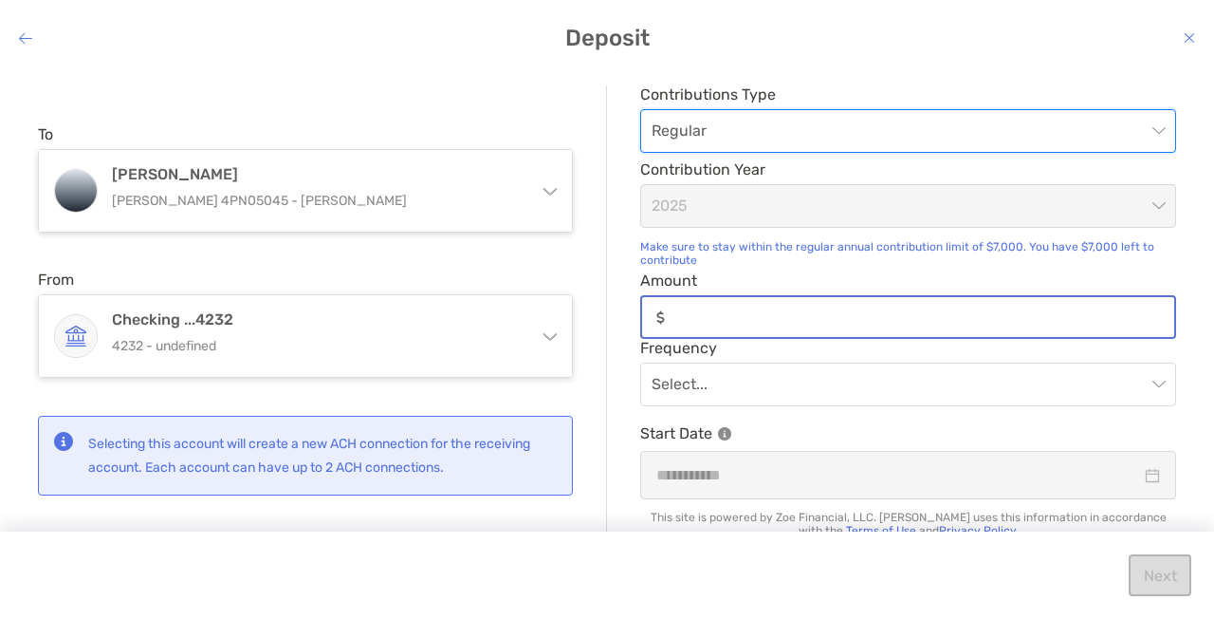
click at [735, 312] on input "Amount" at bounding box center [924, 317] width 502 height 16
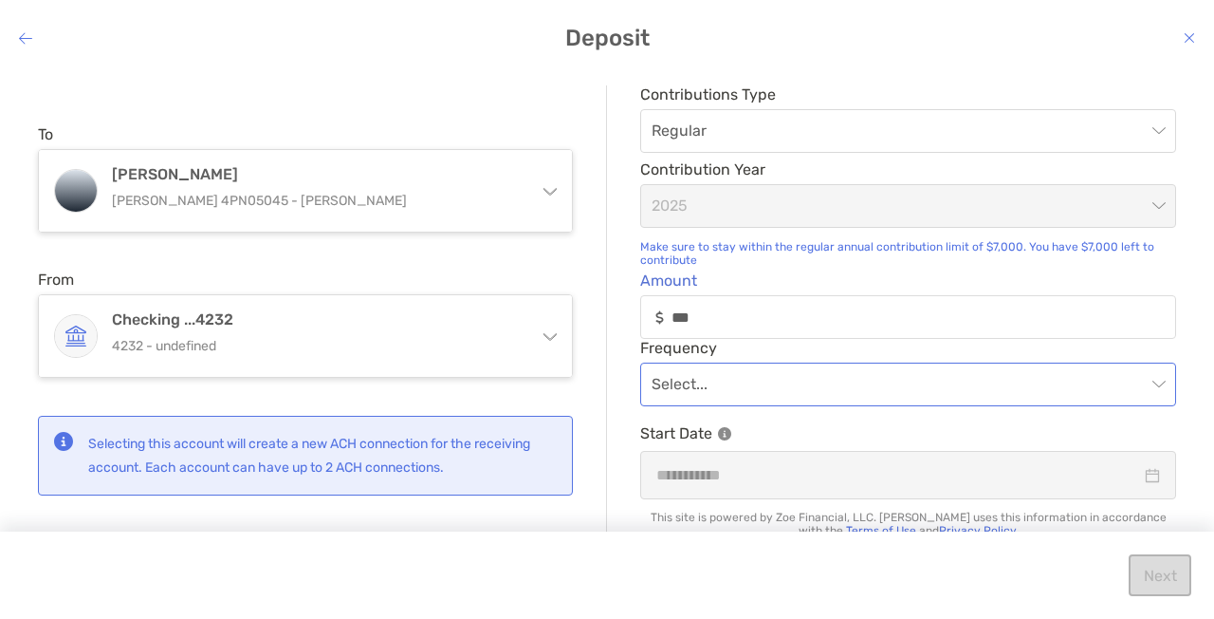
click at [783, 367] on input "modal" at bounding box center [899, 384] width 494 height 42
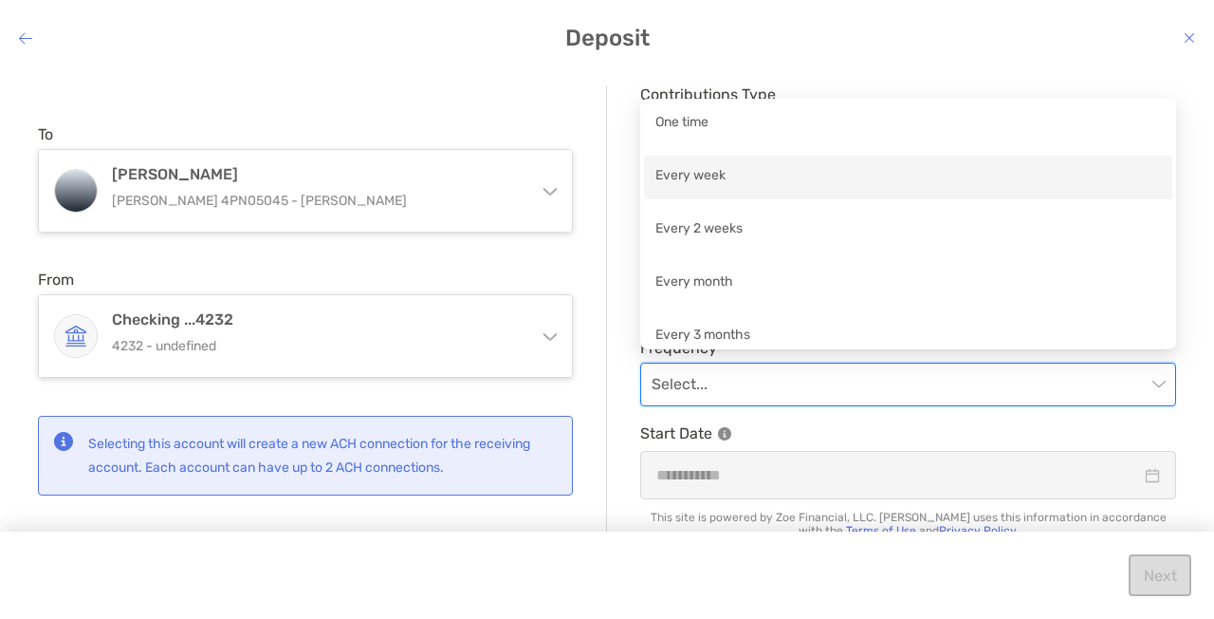
scroll to position [13, 0]
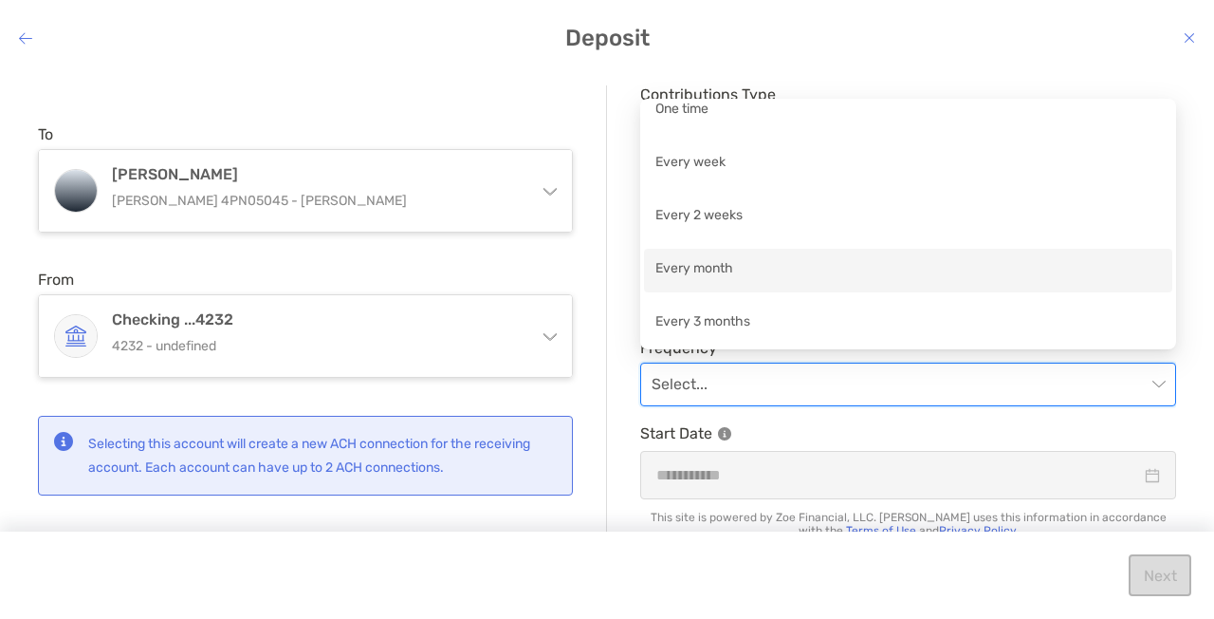
click at [733, 262] on div "Every month" at bounding box center [909, 270] width 506 height 24
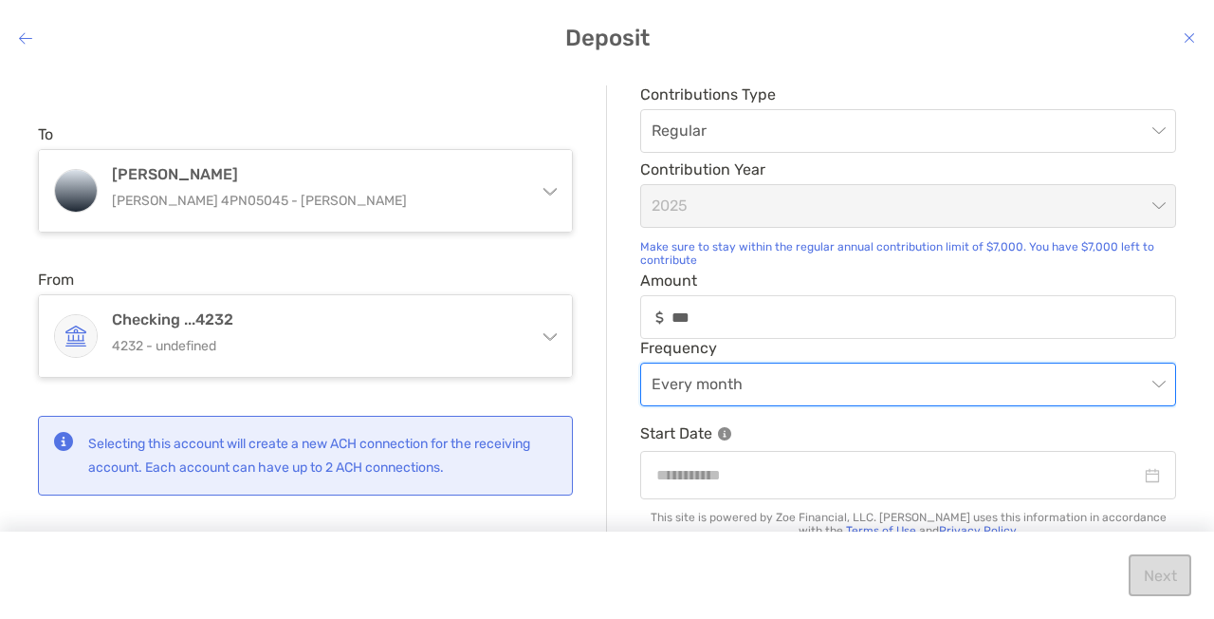
click at [710, 296] on div "***" at bounding box center [908, 317] width 536 height 44
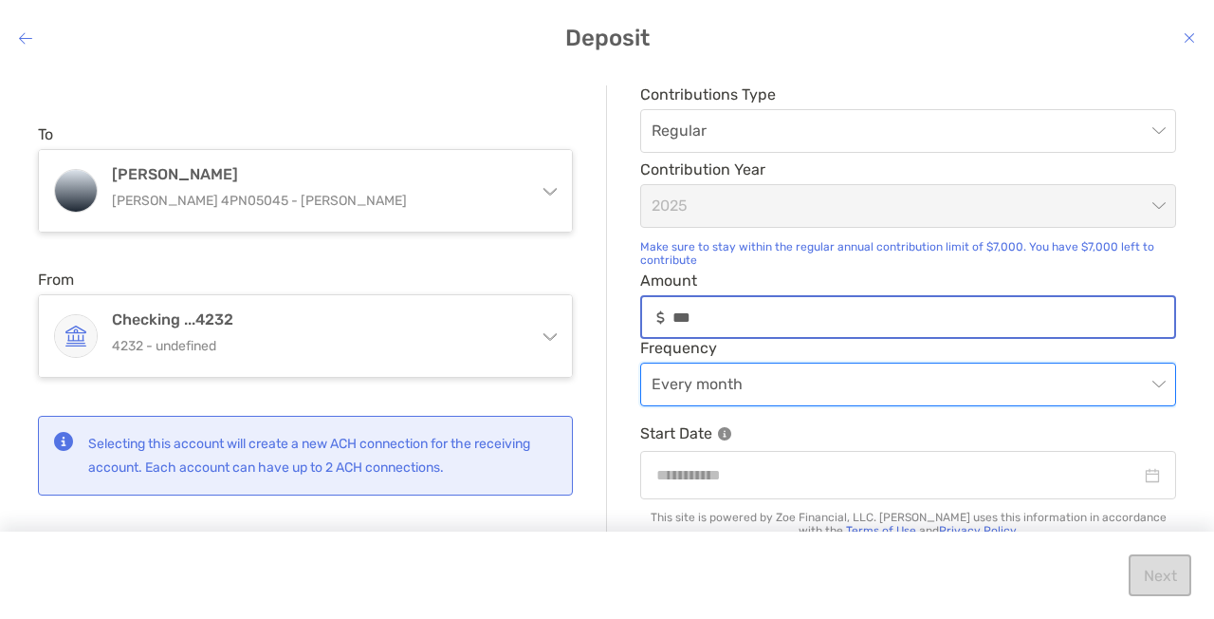
click at [710, 309] on input "***" at bounding box center [924, 317] width 502 height 16
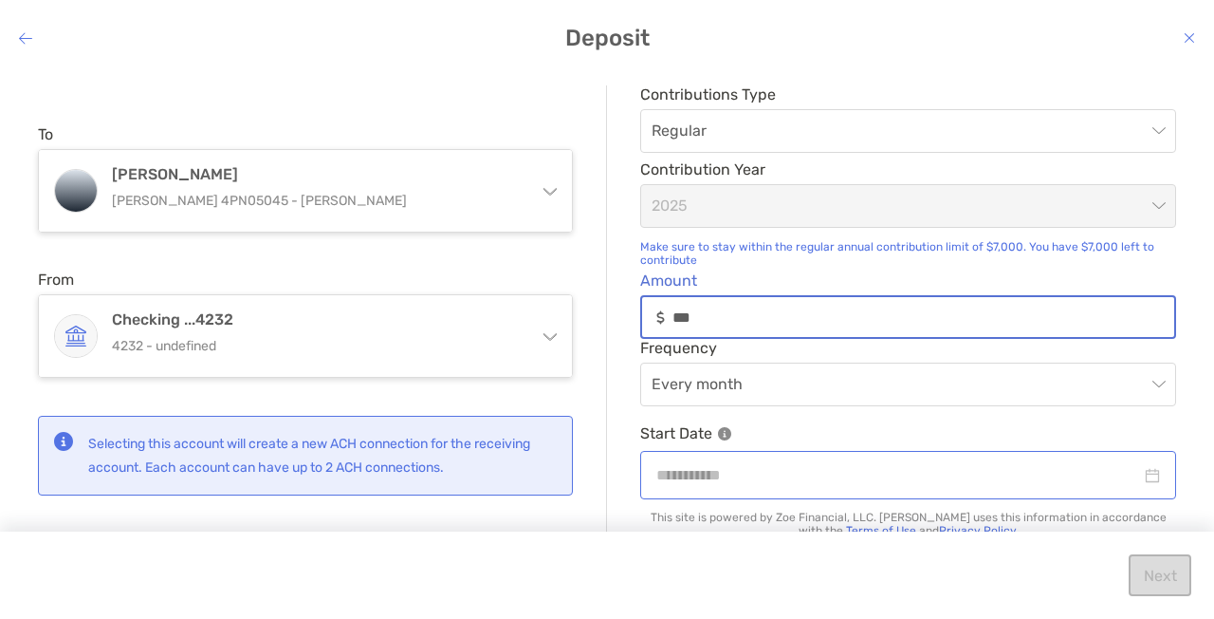
click at [820, 451] on div "modal" at bounding box center [908, 475] width 536 height 48
type input "***"
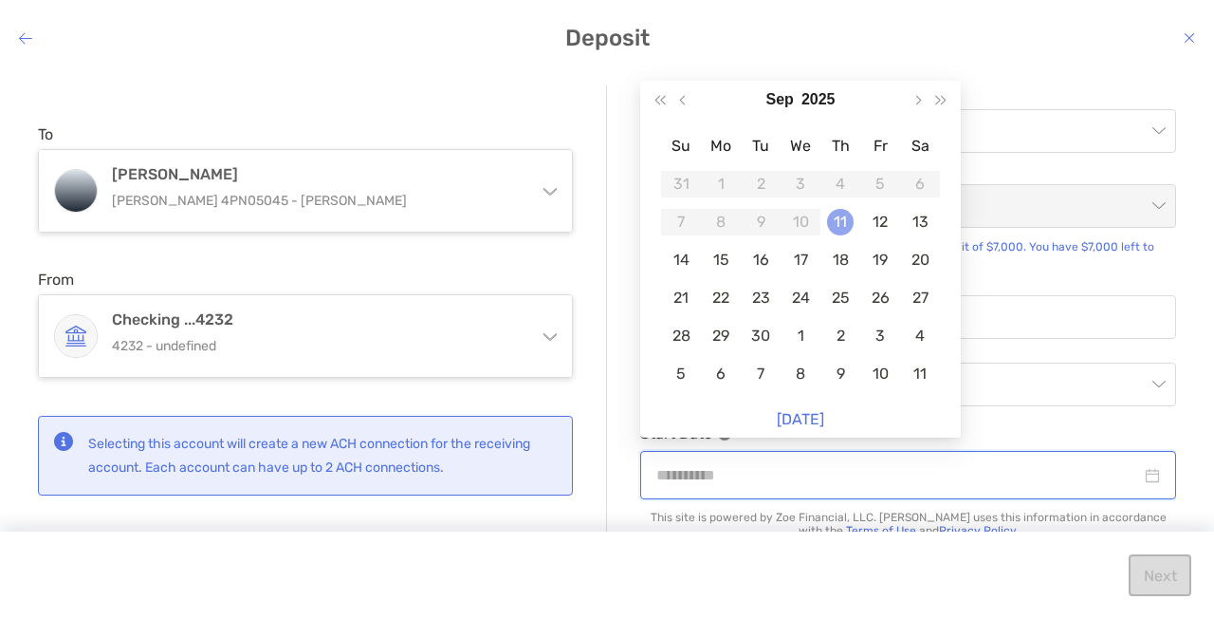
type input "**********"
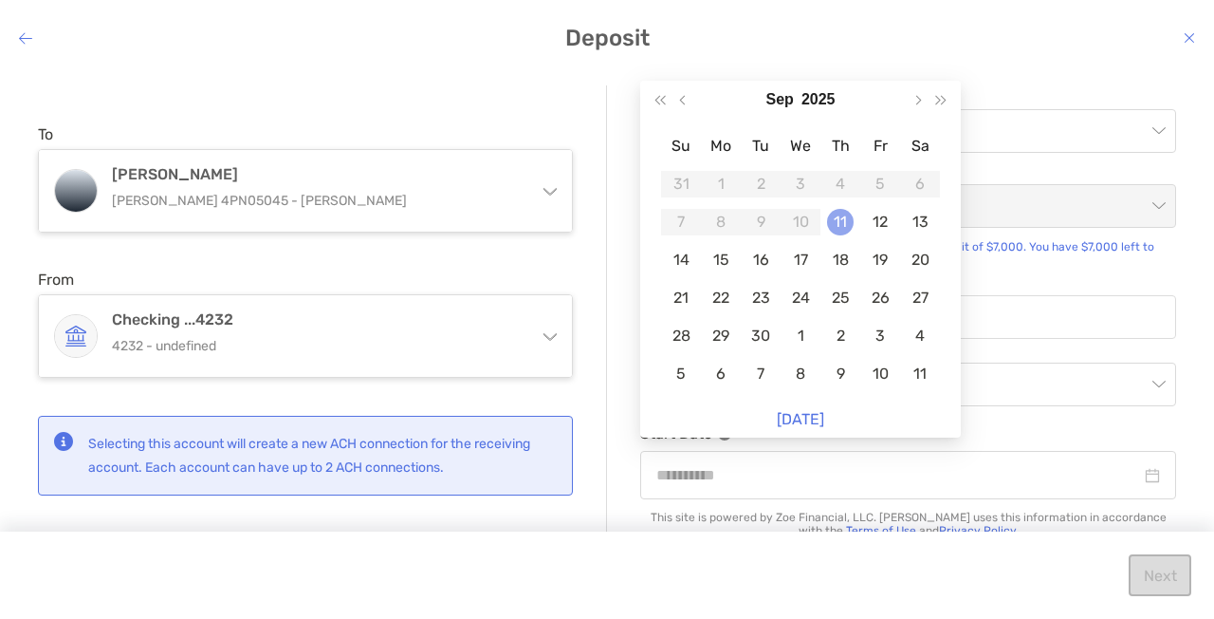
click at [837, 231] on div "11" at bounding box center [840, 222] width 27 height 27
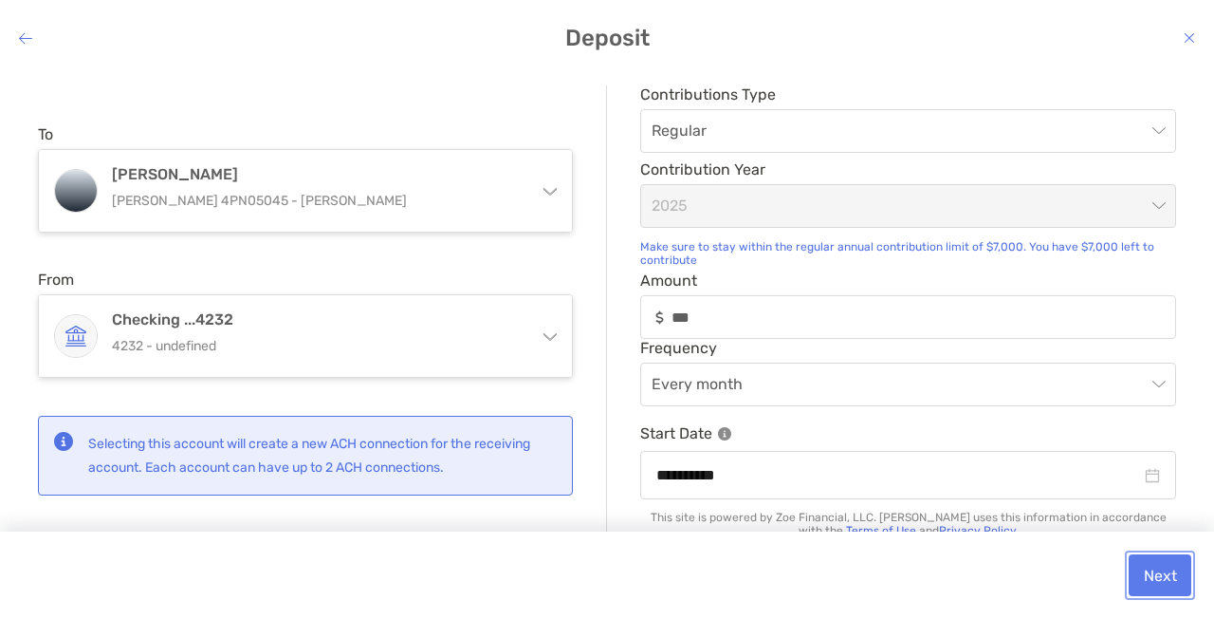
click at [1172, 592] on button "Next" at bounding box center [1160, 575] width 63 height 42
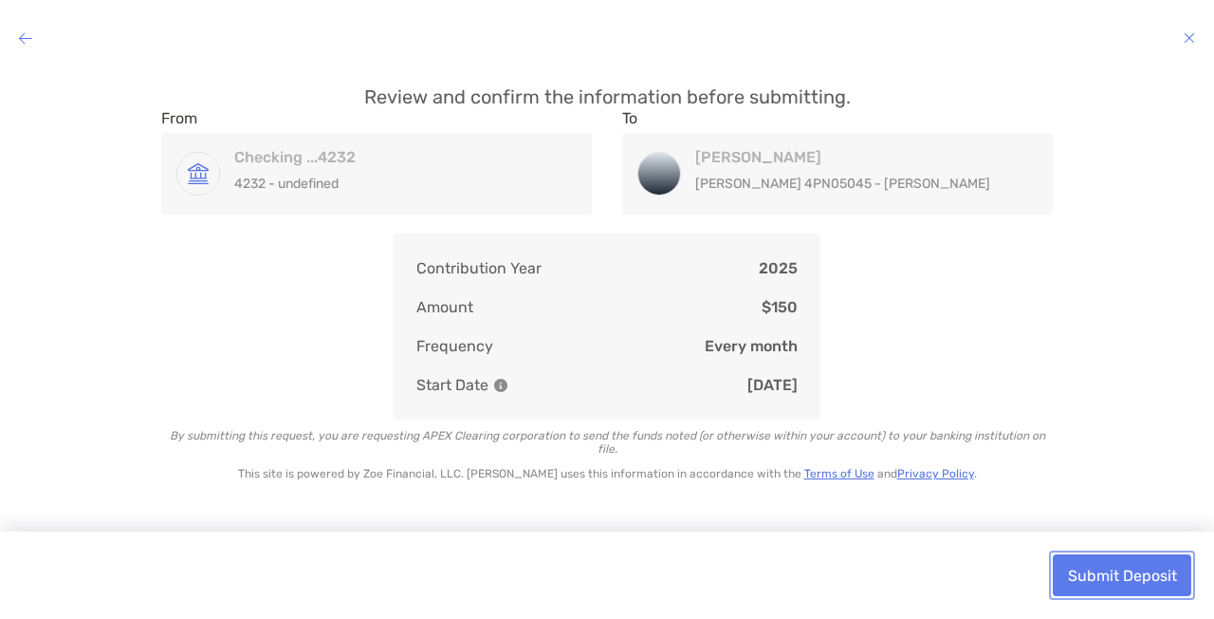
click at [1110, 554] on button "Submit Deposit" at bounding box center [1122, 575] width 139 height 42
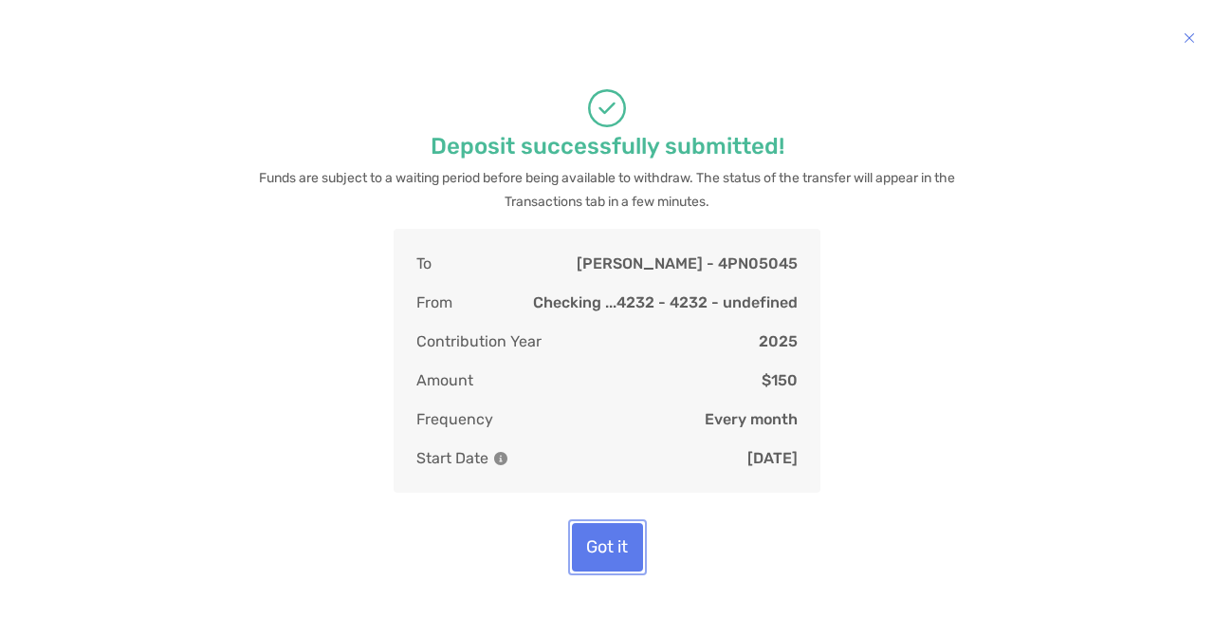
click at [600, 523] on button "Got it" at bounding box center [607, 547] width 71 height 48
